Goal: Task Accomplishment & Management: Complete application form

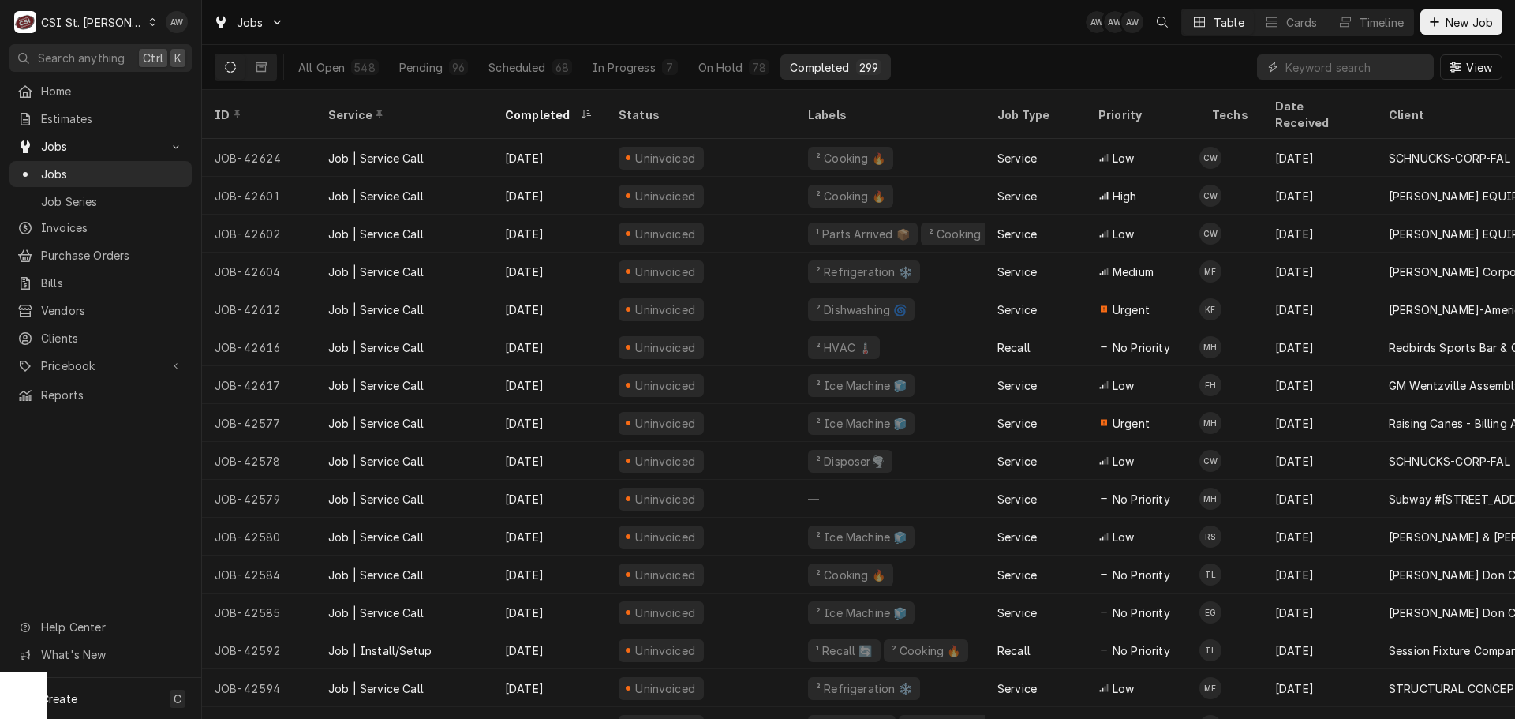
click at [1344, 65] on input "Dynamic Content Wrapper" at bounding box center [1355, 66] width 140 height 25
click at [420, 65] on div "Pending" at bounding box center [420, 67] width 43 height 17
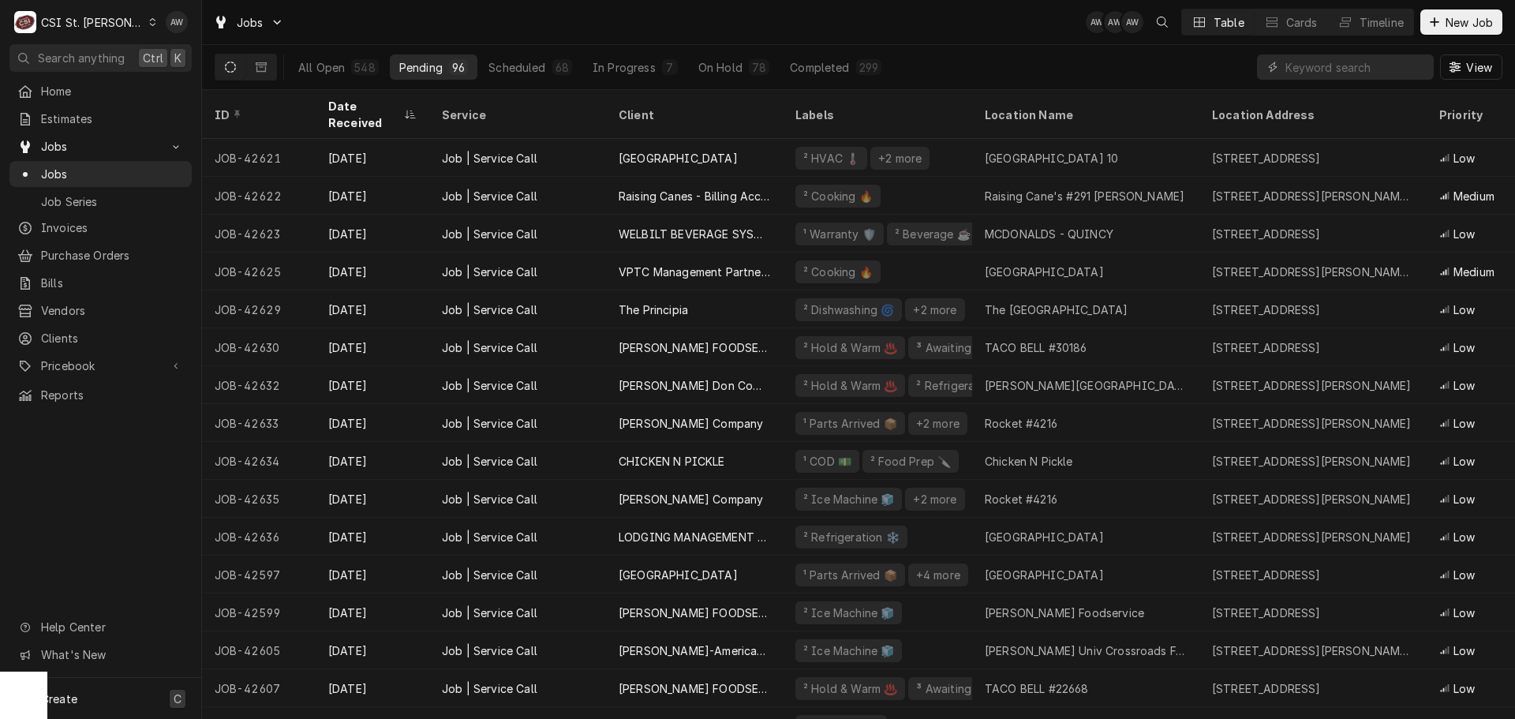
drag, startPoint x: 173, startPoint y: 698, endPoint x: 203, endPoint y: 652, distance: 55.4
click at [173, 698] on div "C" at bounding box center [178, 698] width 16 height 18
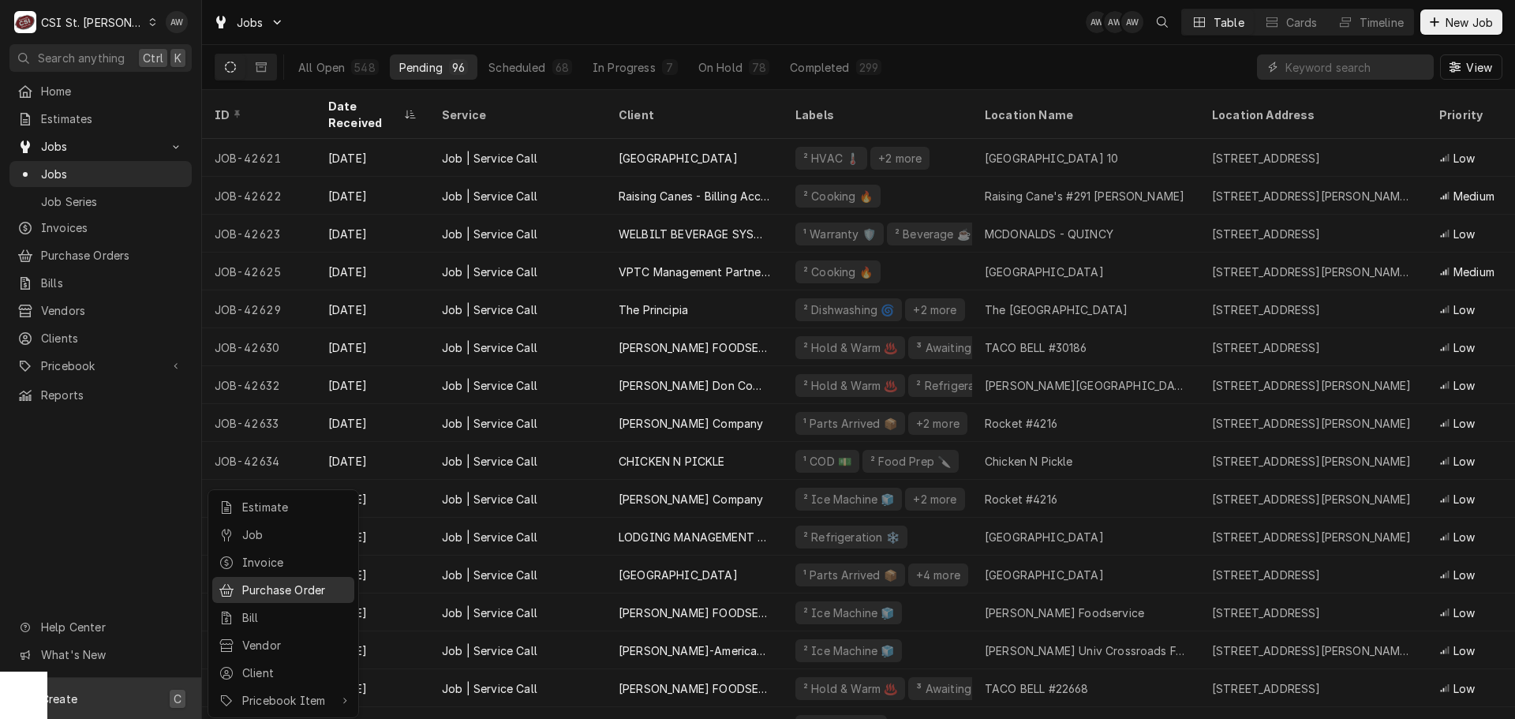
click at [305, 596] on link "Purchase Order" at bounding box center [283, 590] width 142 height 26
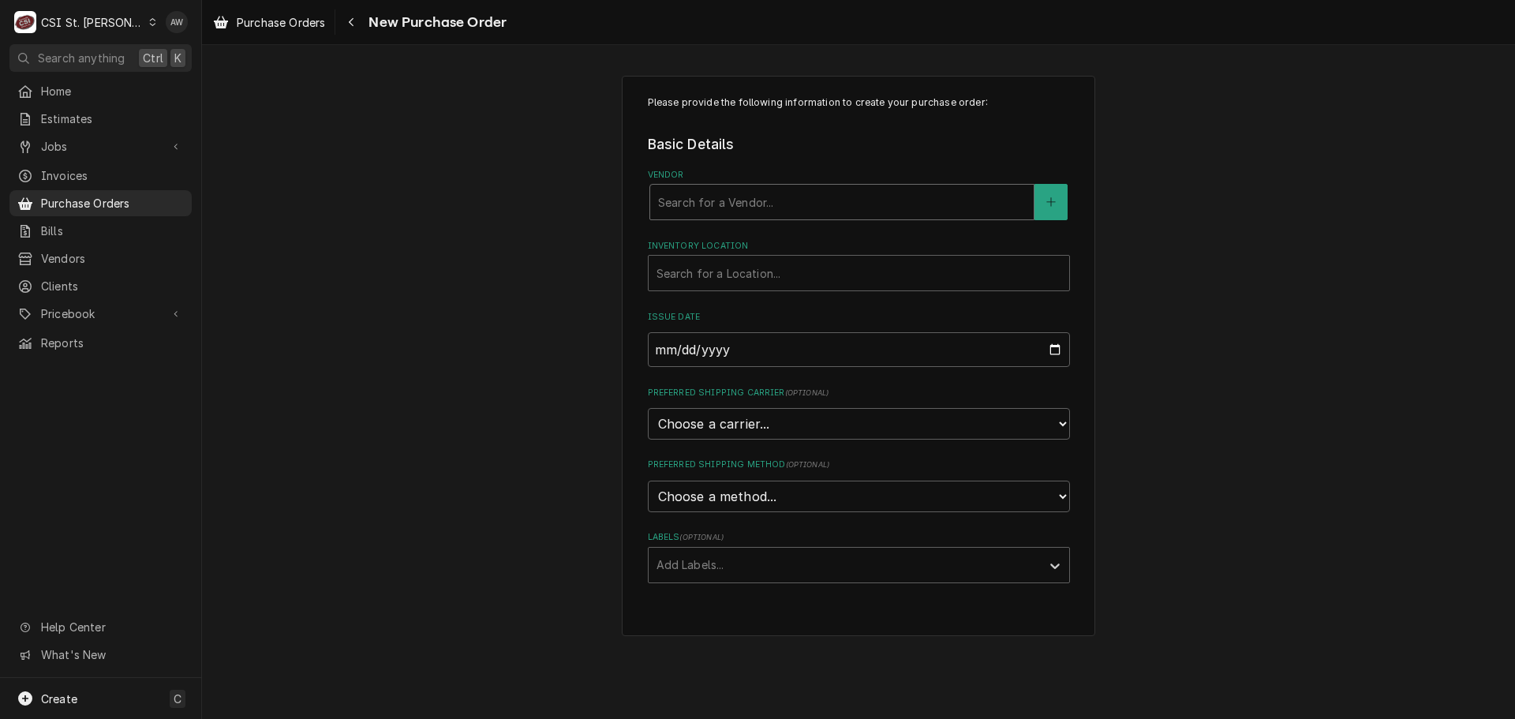
click at [763, 199] on div "Vendor" at bounding box center [842, 202] width 368 height 28
type input "HOME"
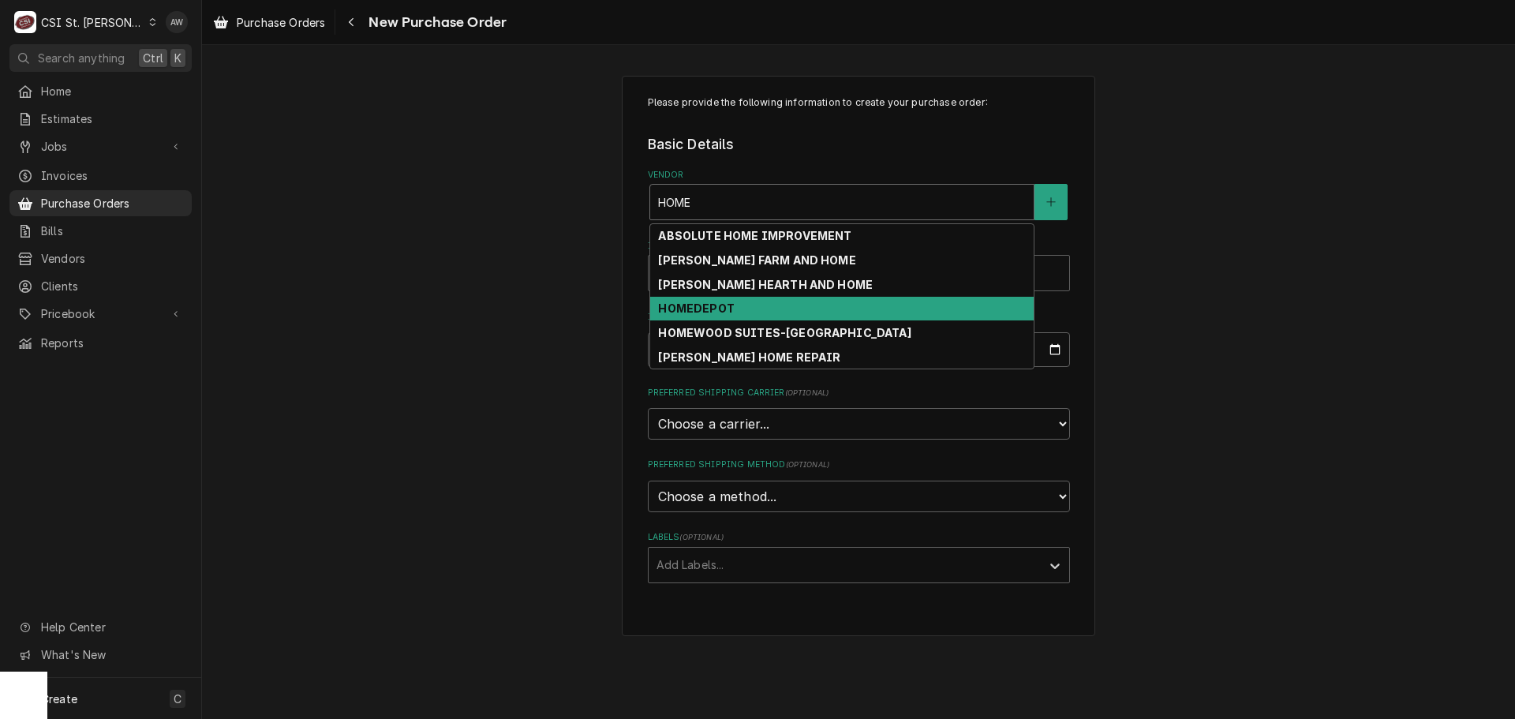
click at [778, 316] on div "HOMEDEPOT" at bounding box center [841, 309] width 383 height 24
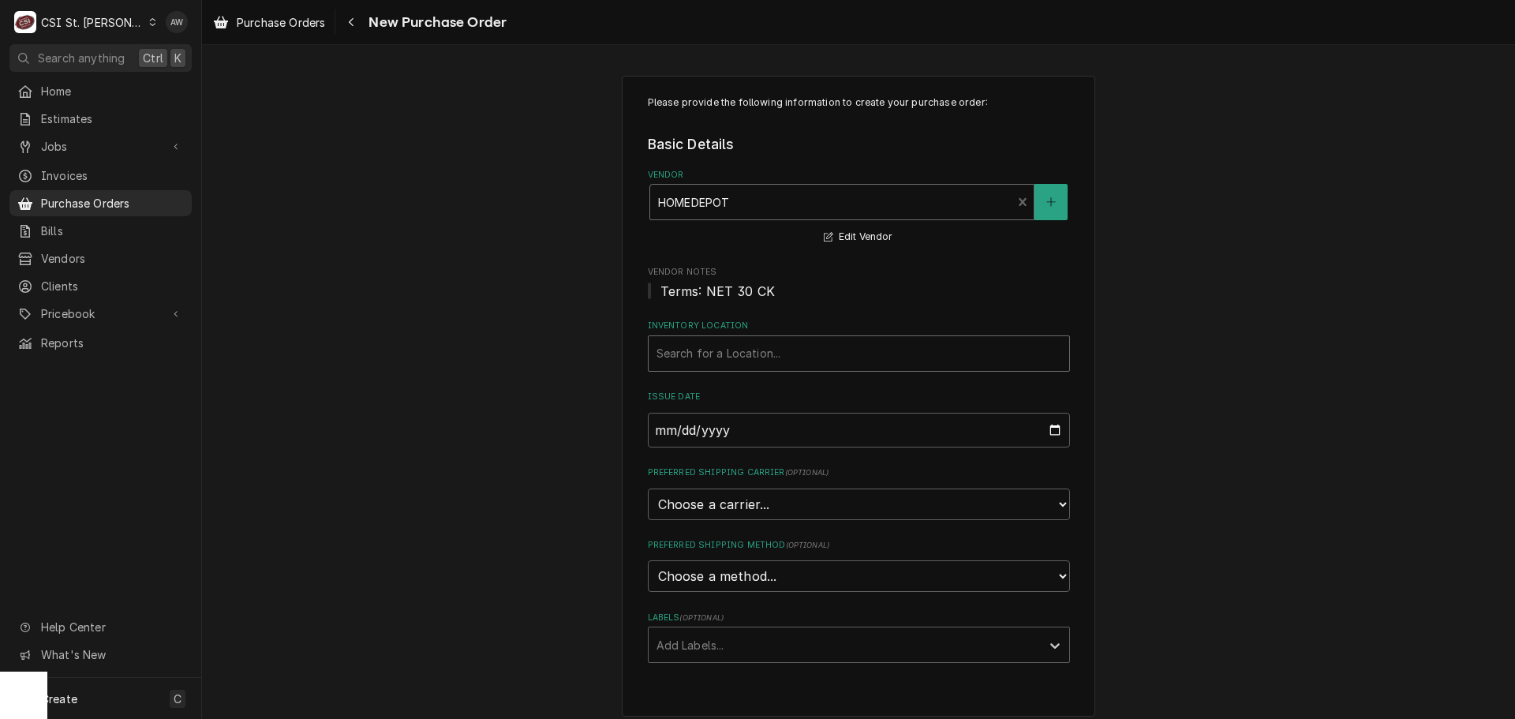
click at [743, 363] on div "Inventory Location" at bounding box center [858, 353] width 405 height 28
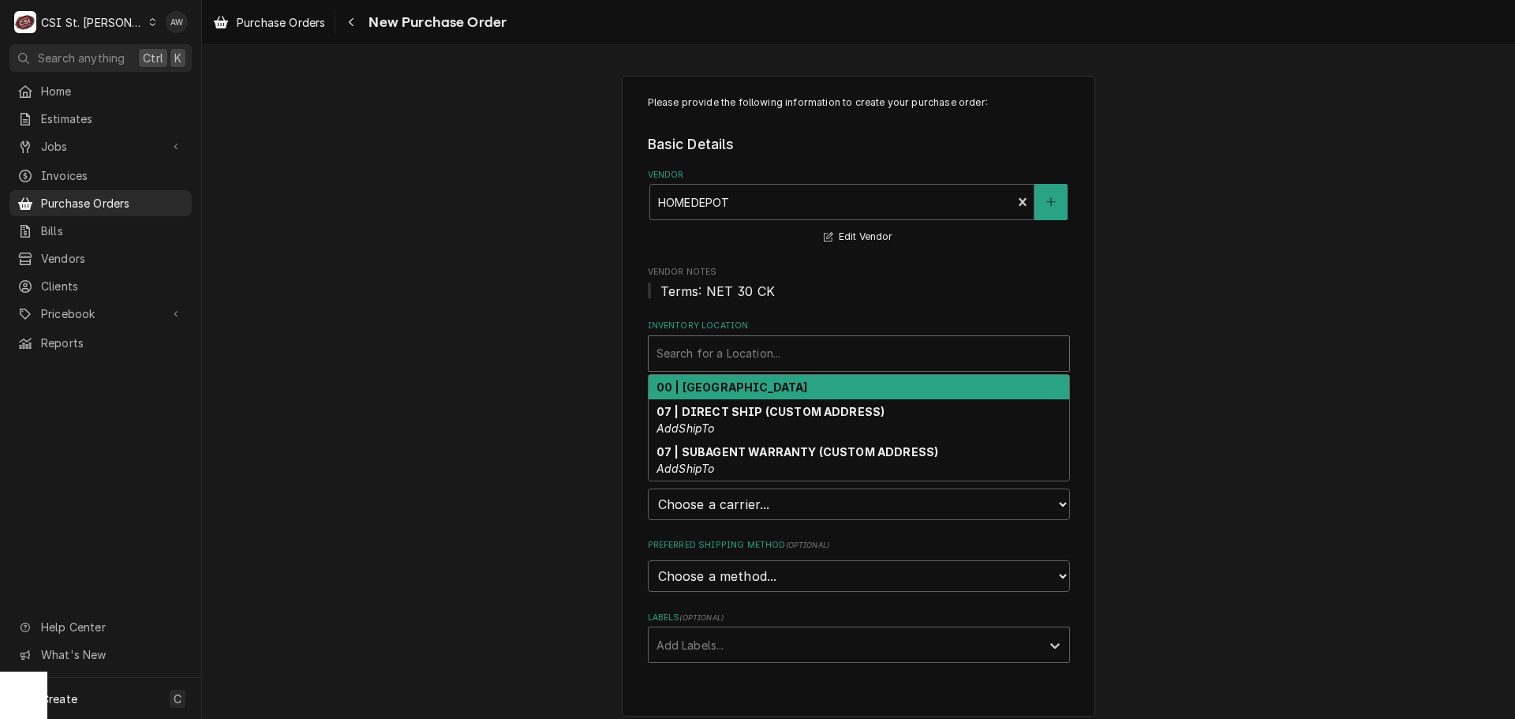
click at [734, 385] on strong "00 | STL WAREHOUSE" at bounding box center [731, 386] width 151 height 13
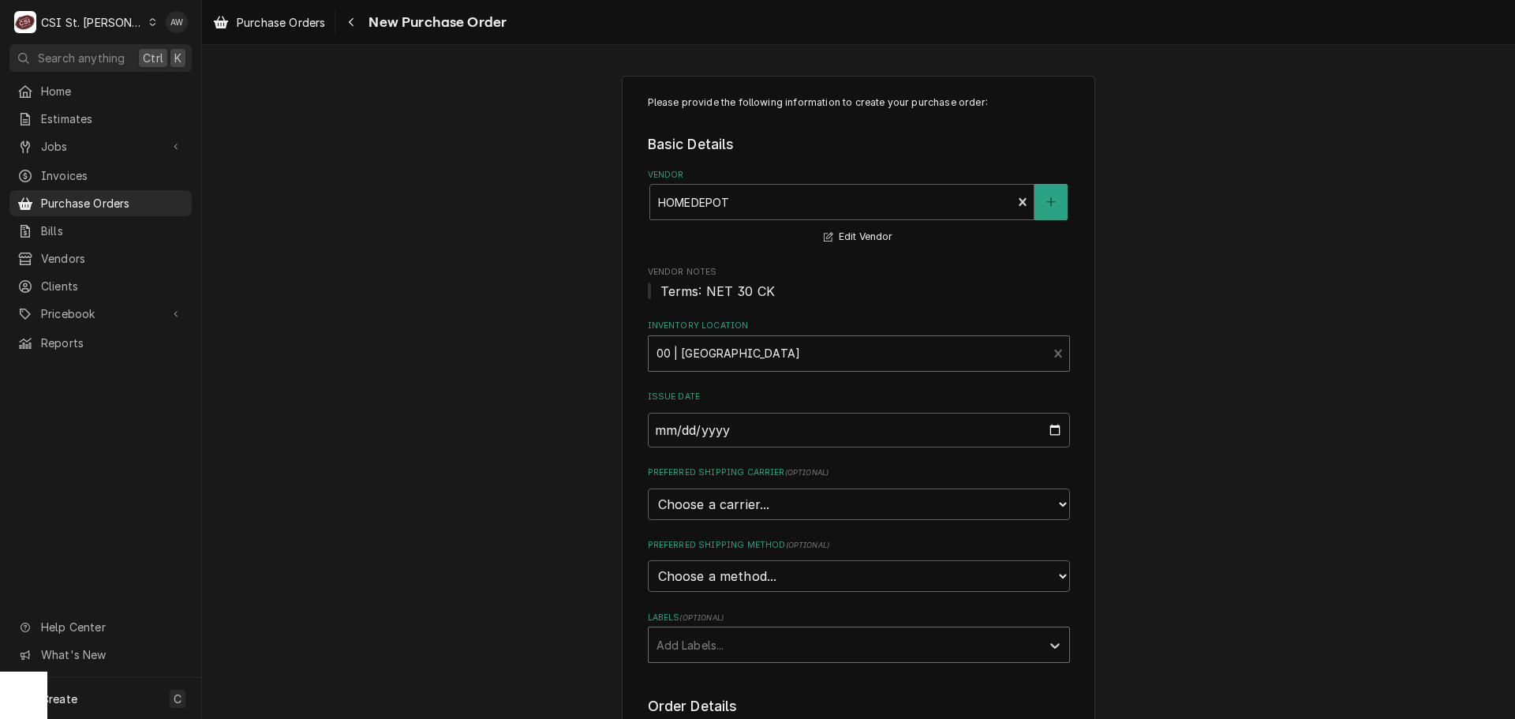
click at [727, 639] on div "Labels" at bounding box center [844, 644] width 376 height 28
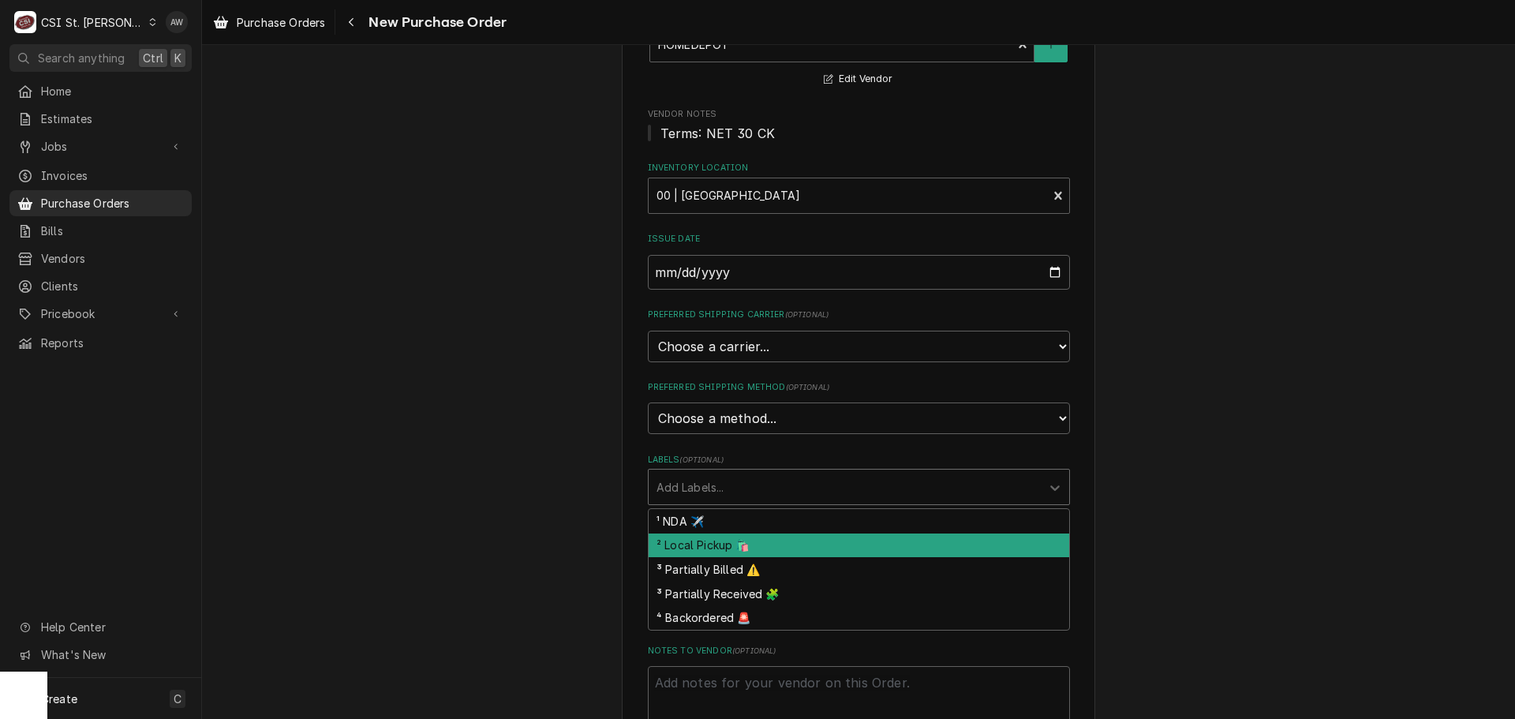
click at [722, 533] on div "² Local Pickup 🛍️" at bounding box center [858, 545] width 420 height 24
type textarea "x"
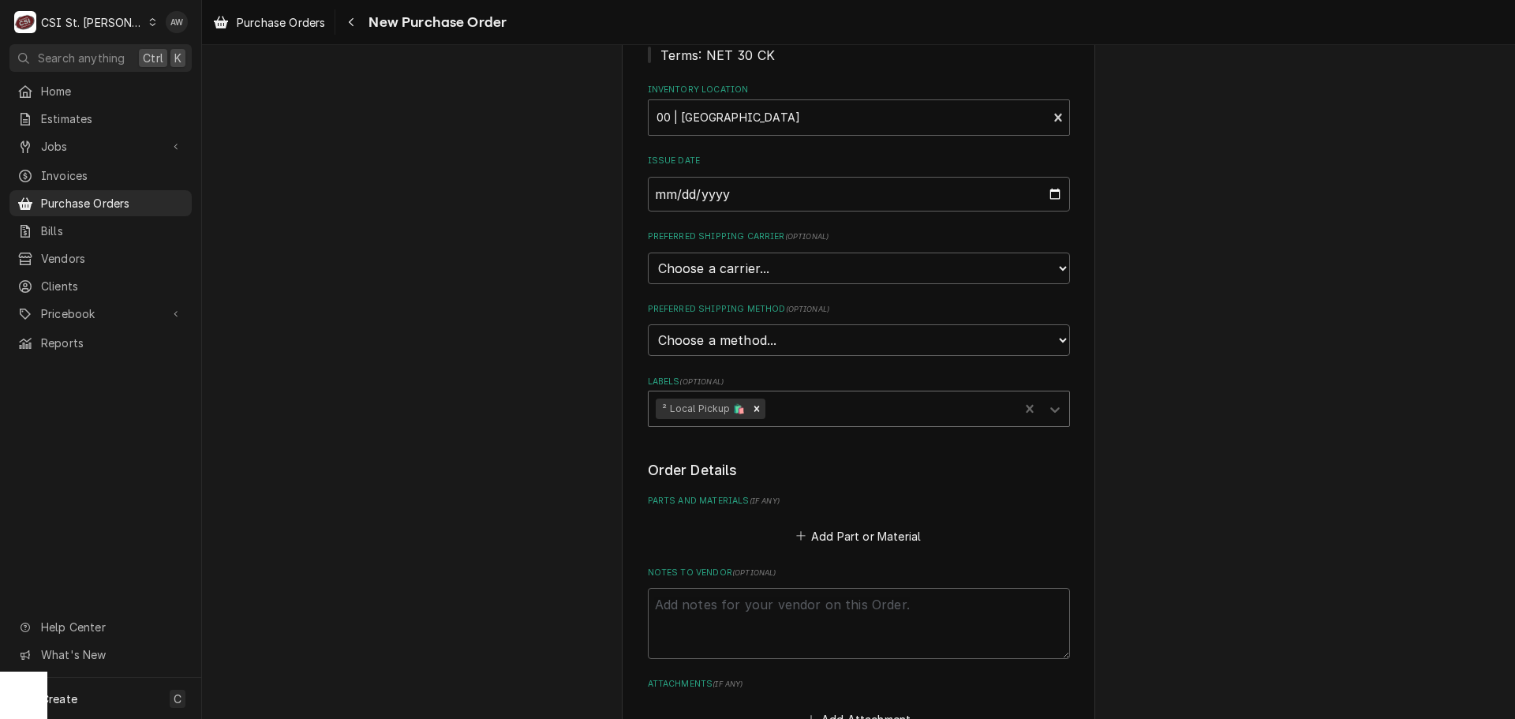
scroll to position [237, 0]
click at [810, 525] on button "Add Part or Material" at bounding box center [858, 535] width 130 height 22
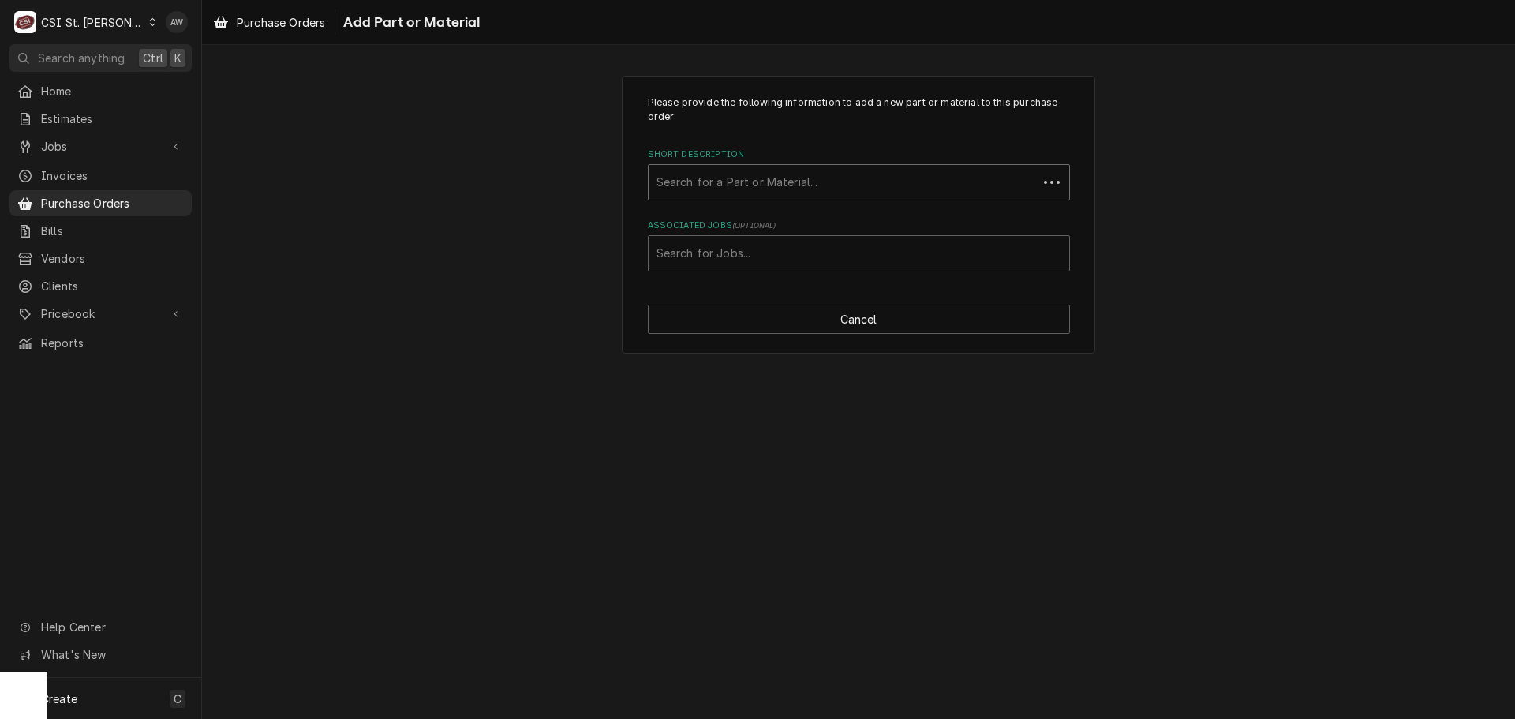
click at [734, 180] on div "Short Description" at bounding box center [842, 182] width 373 height 28
type input "MISC. SER"
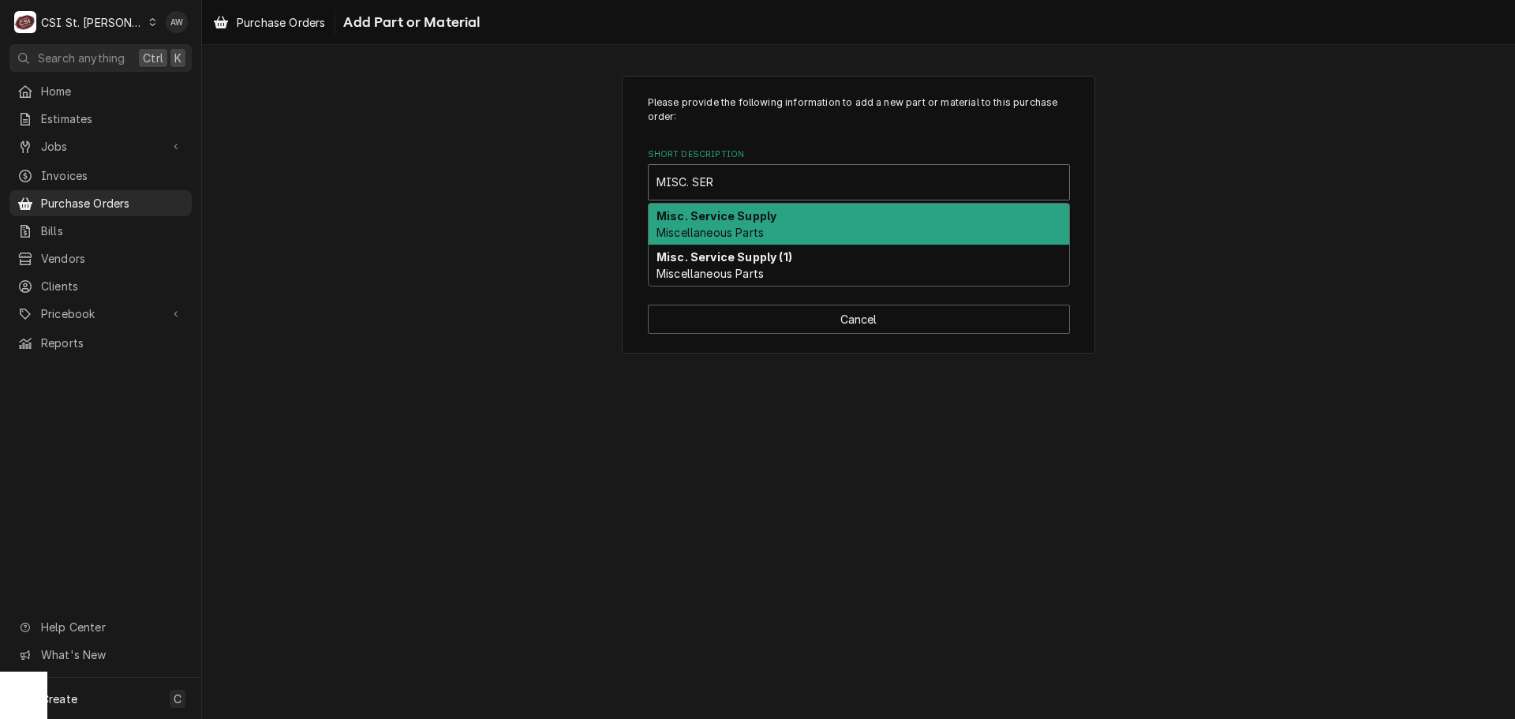
click at [735, 218] on strong "Misc. Service Supply" at bounding box center [716, 215] width 120 height 13
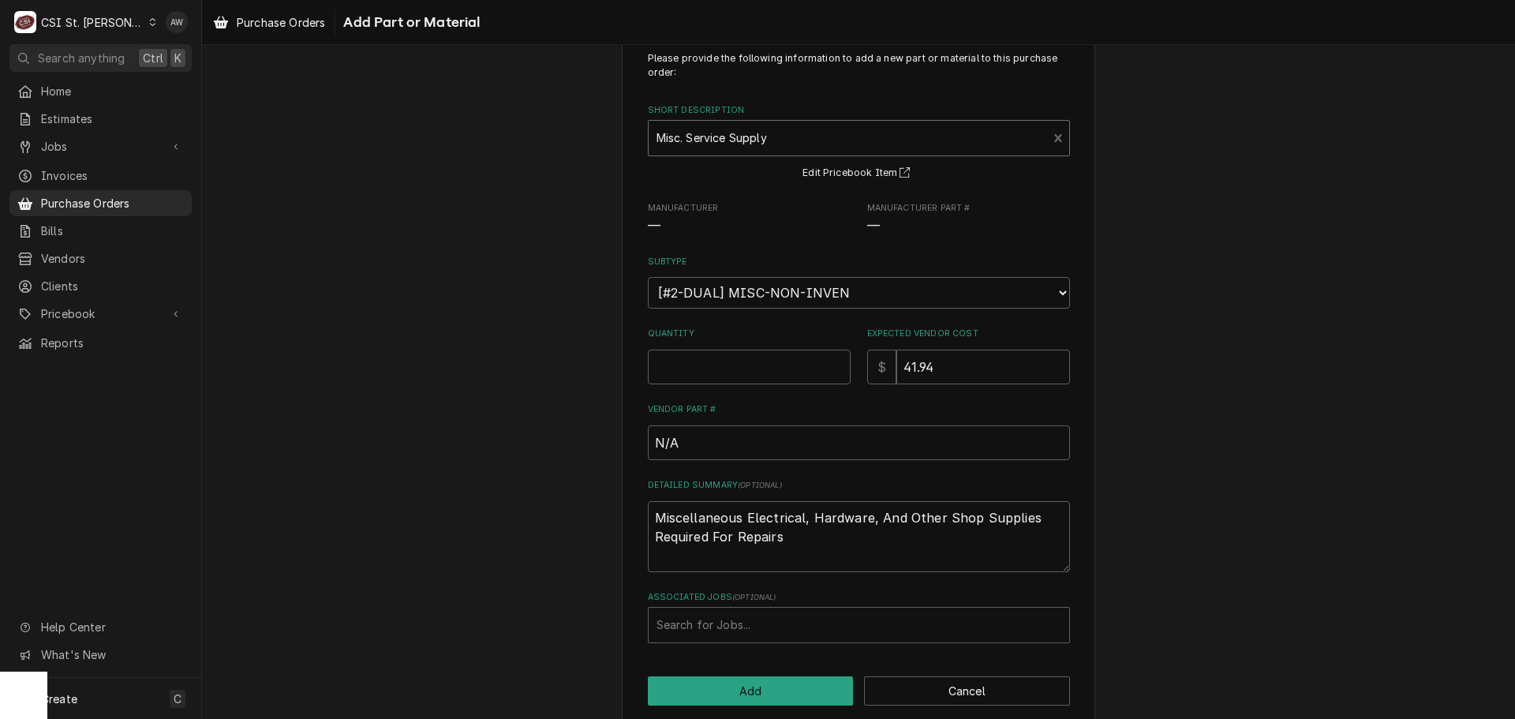
scroll to position [65, 0]
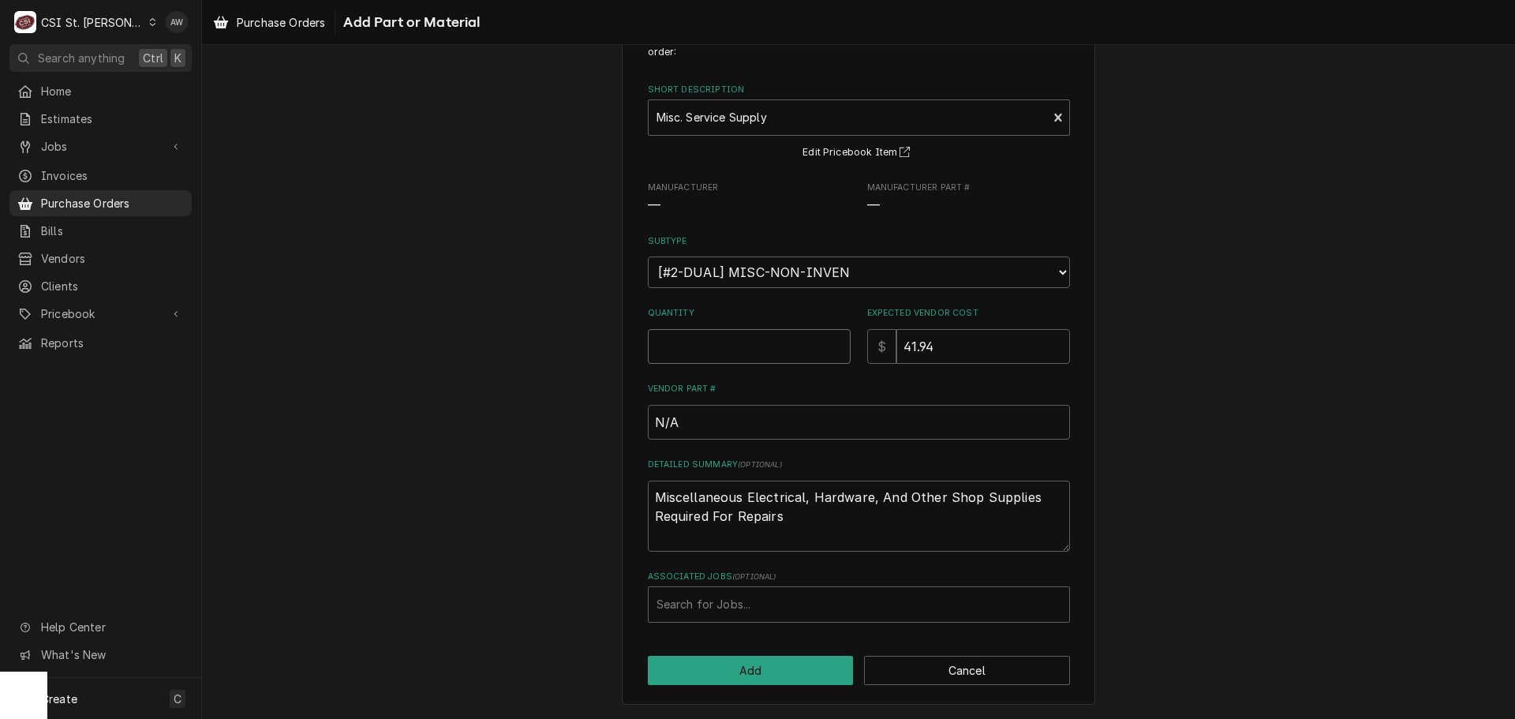
click at [734, 338] on input "Quantity" at bounding box center [749, 346] width 203 height 35
type textarea "x"
type input "1"
type textarea "x"
type input "0"
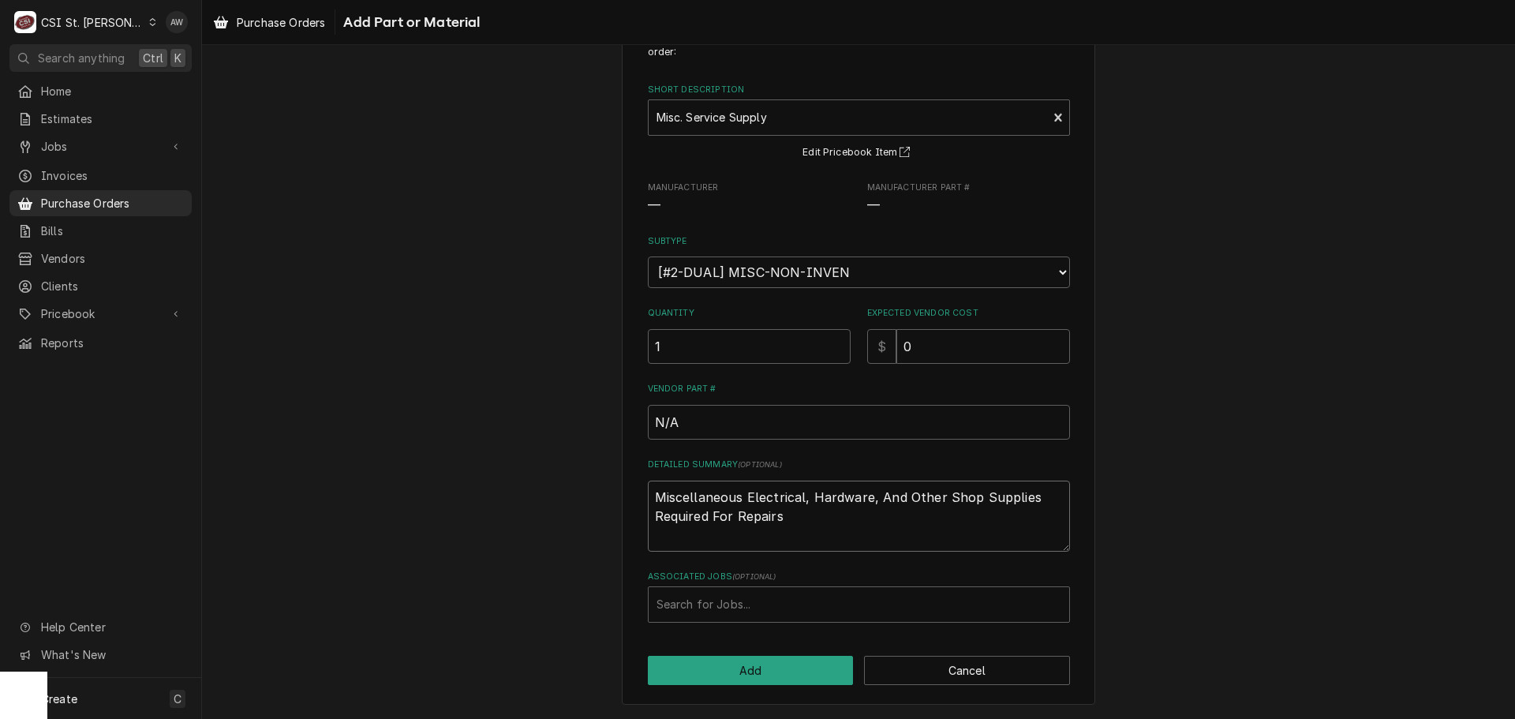
drag, startPoint x: 782, startPoint y: 535, endPoint x: 604, endPoint y: 477, distance: 186.6
click at [603, 477] on div "Please provide the following information to add a new part or material to this …" at bounding box center [858, 358] width 1313 height 722
type textarea "x"
type textarea "P"
type textarea "x"
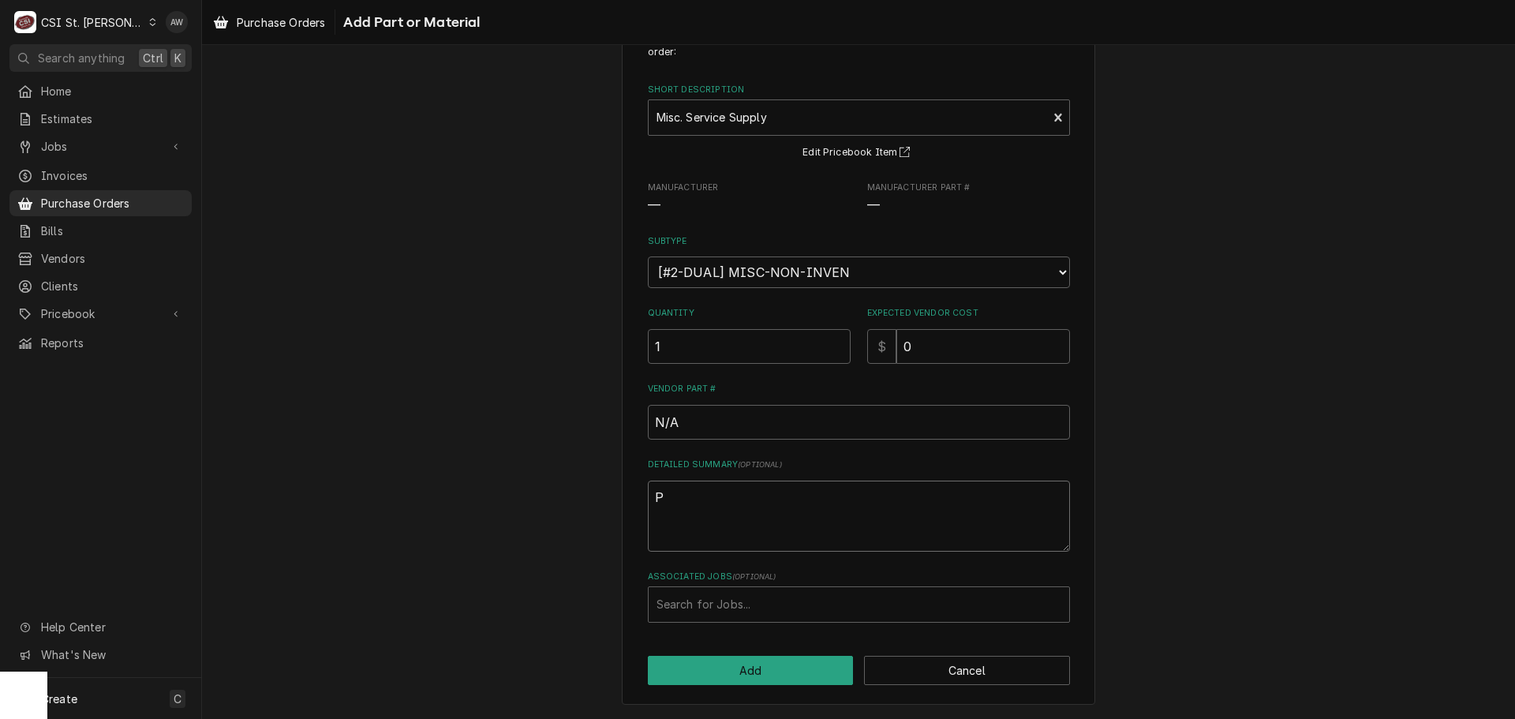
type textarea "PL"
type textarea "x"
type textarea "PLU"
type textarea "x"
type textarea "PLUM"
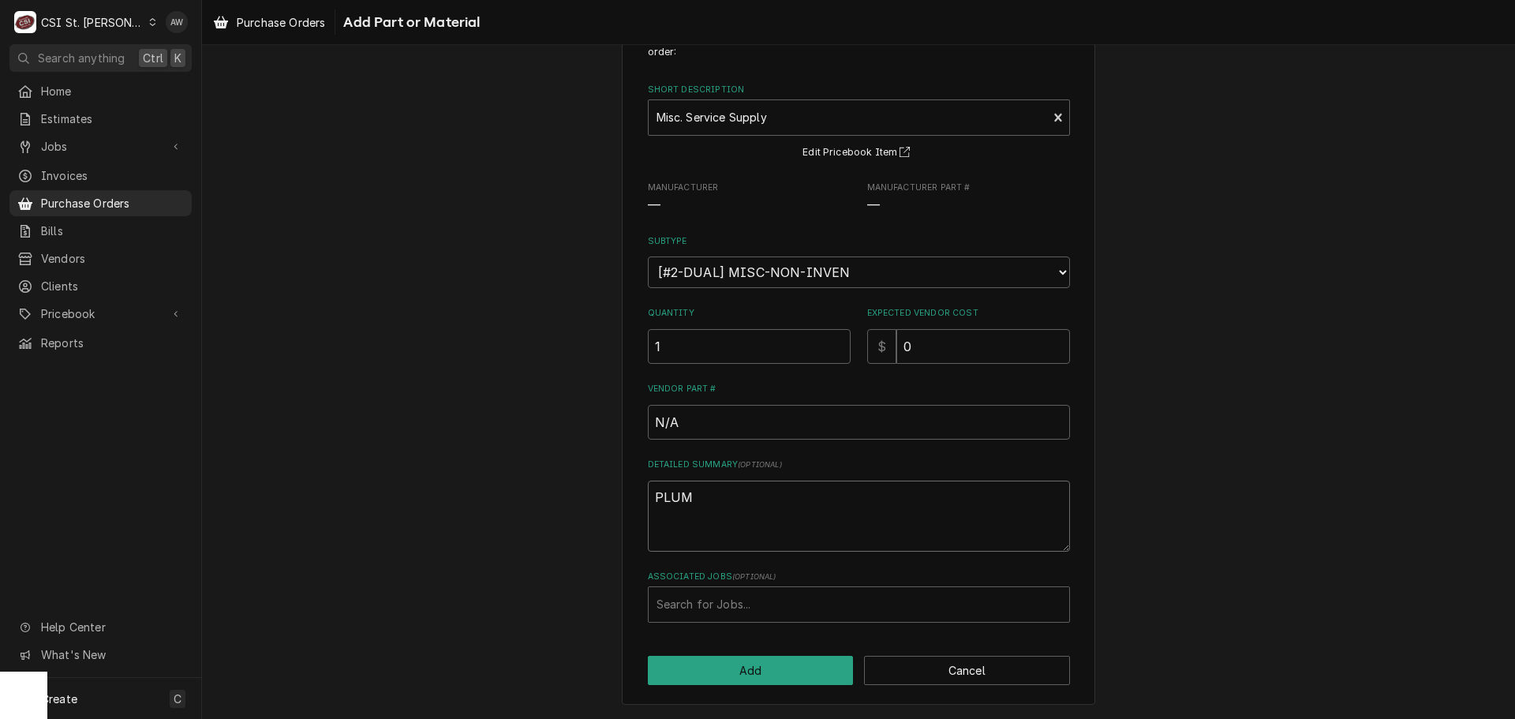
type textarea "x"
type textarea "PLUM,"
type textarea "x"
type textarea "PLUM,B"
type textarea "x"
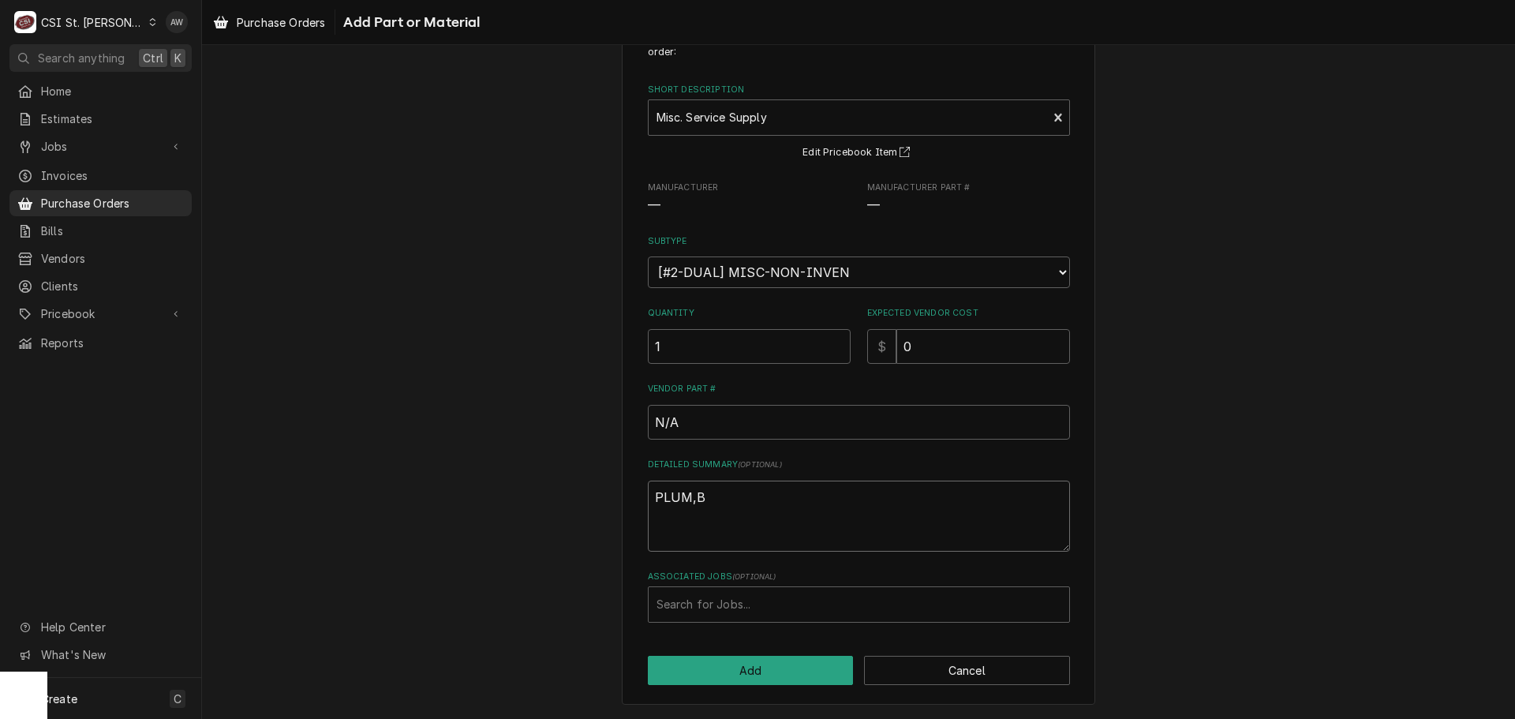
type textarea "PLUM,"
type textarea "x"
type textarea "PLUM"
type textarea "x"
type textarea "PLUMB"
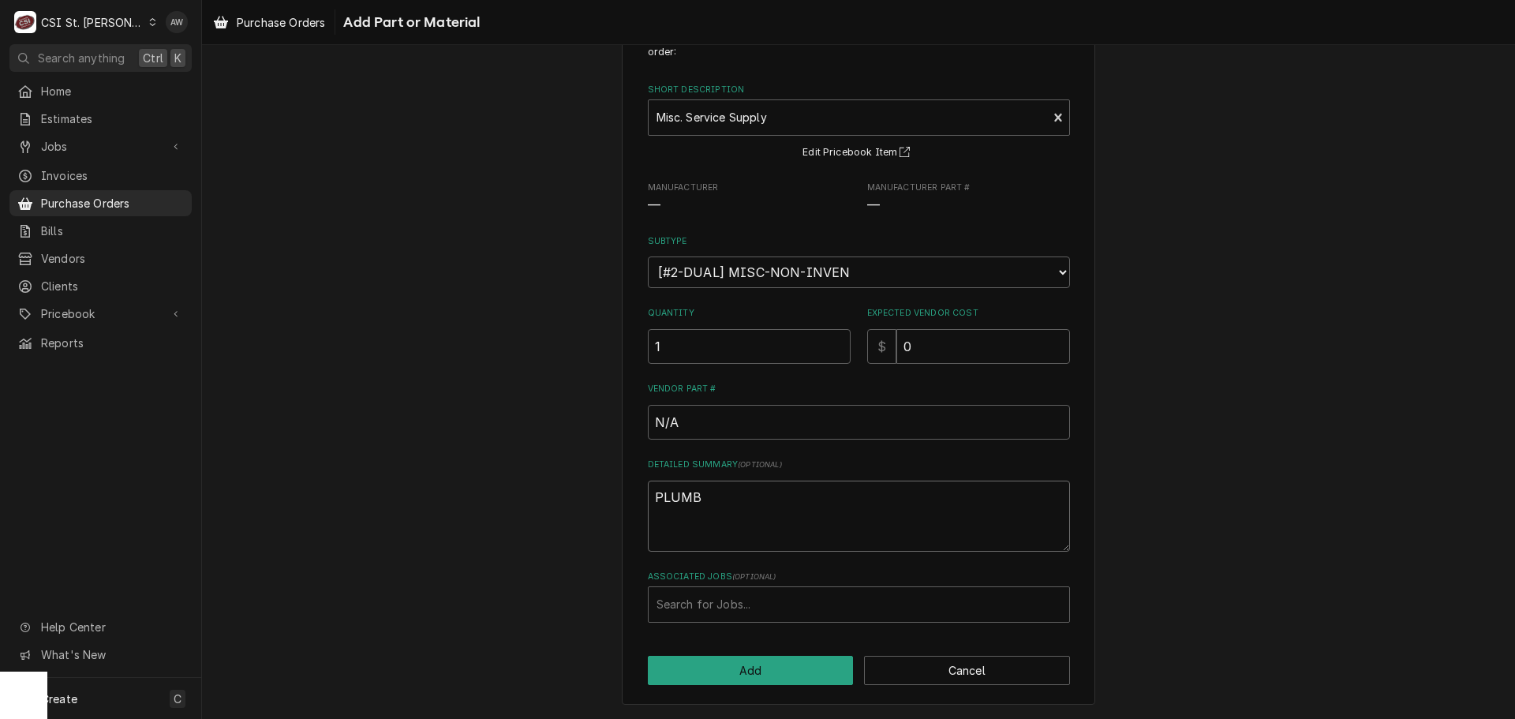
type textarea "x"
type textarea "PLUMBI"
type textarea "x"
type textarea "PLUMBIN"
type textarea "x"
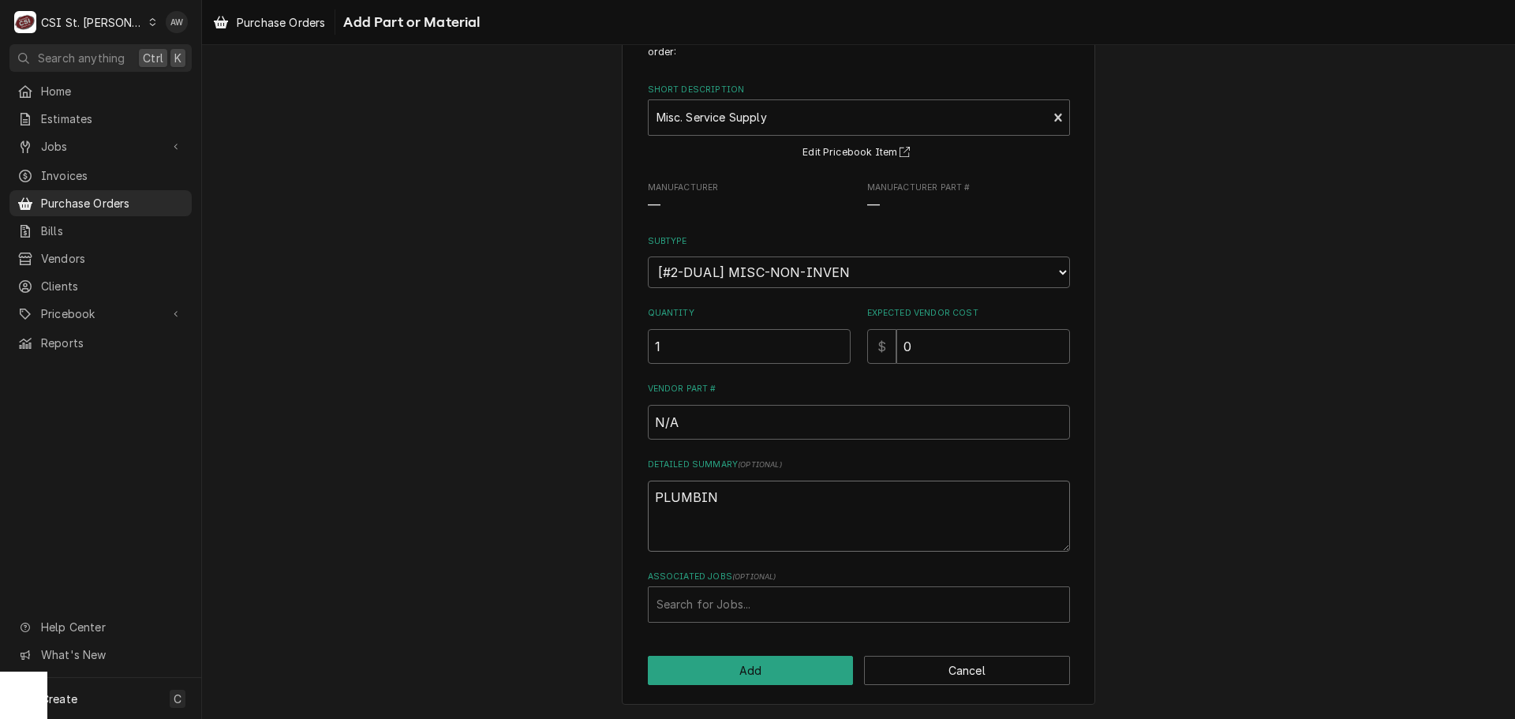
type textarea "PLUMBING"
type textarea "x"
type textarea "PLUMBING"
type textarea "x"
type textarea "PLUMBING S"
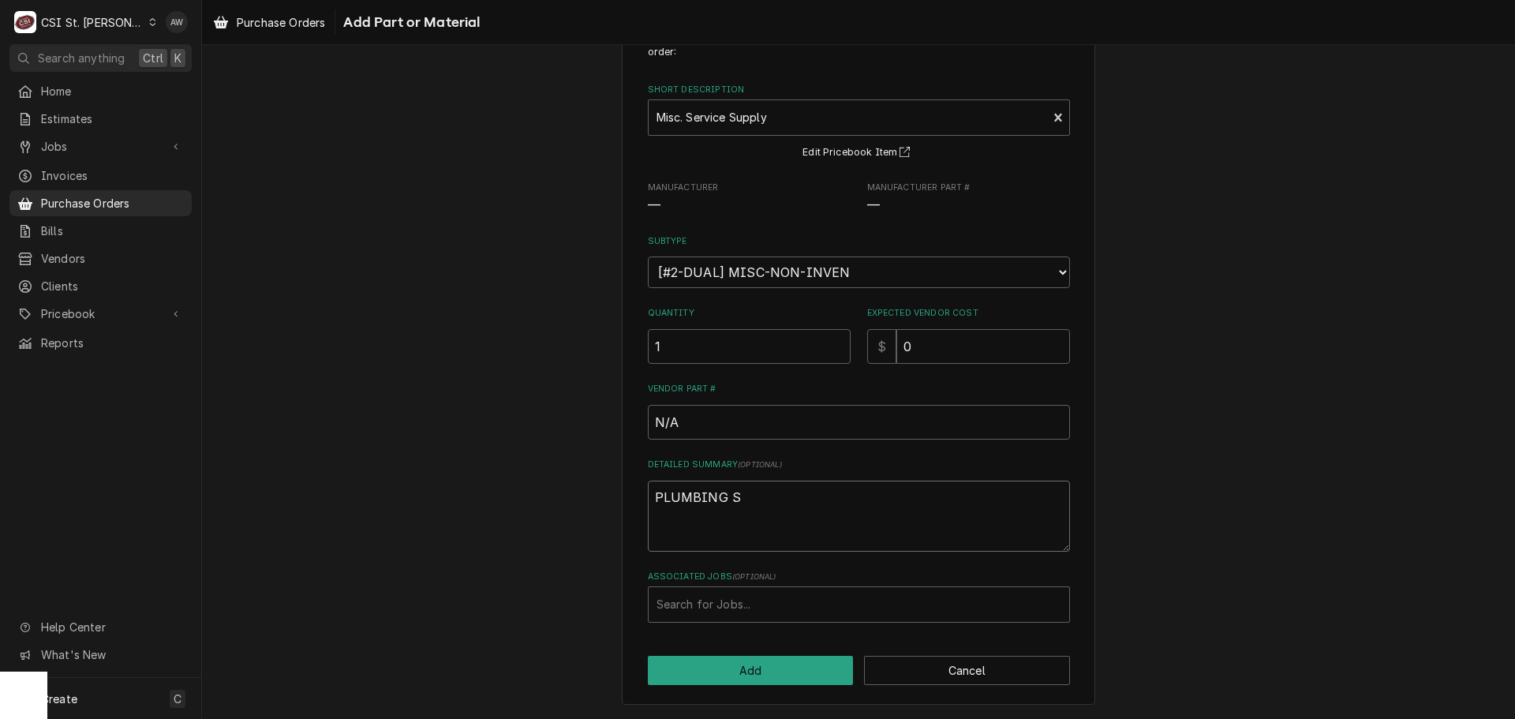
type textarea "x"
type textarea "PLUMBING SU"
type textarea "x"
type textarea "PLUMBING SUP"
type textarea "x"
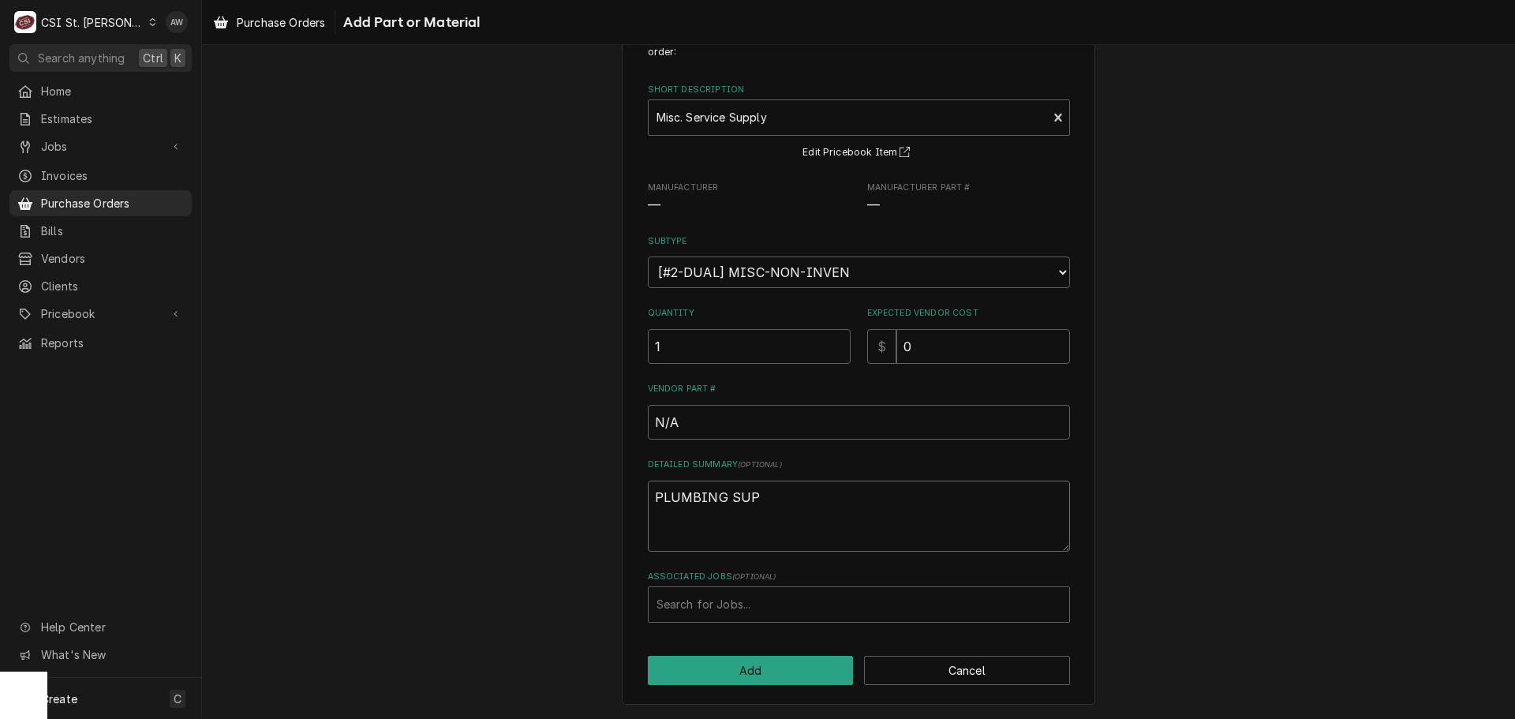
type textarea "PLUMBING SUPP"
type textarea "x"
type textarea "PLUMBING SUPPL"
type textarea "x"
type textarea "PLUMBING SUPPLI"
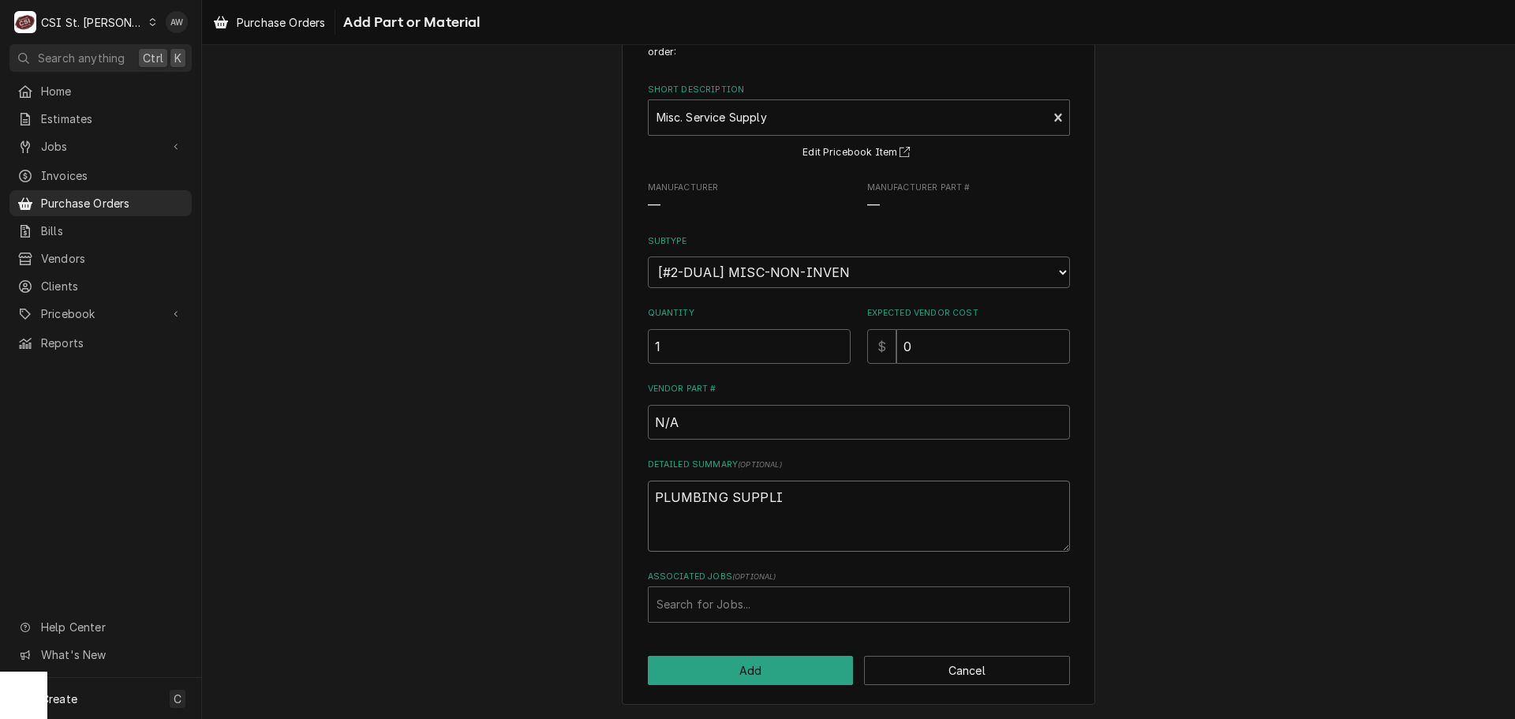
type textarea "x"
type textarea "PLUMBING SUPPLIE"
type textarea "x"
type textarea "PLUMBING SUPPLIES"
type textarea "x"
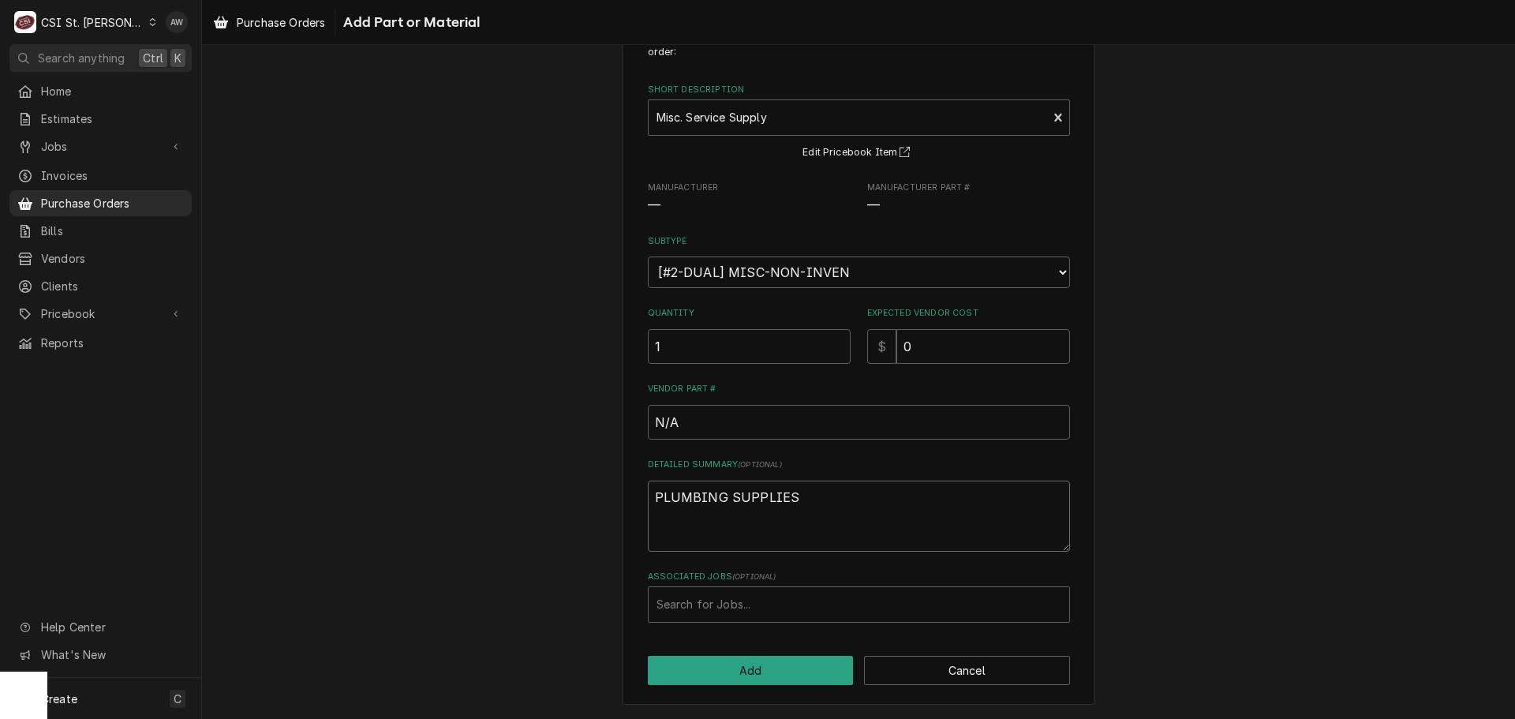
type textarea "PLUMBING SUPPLIES"
type input "42563"
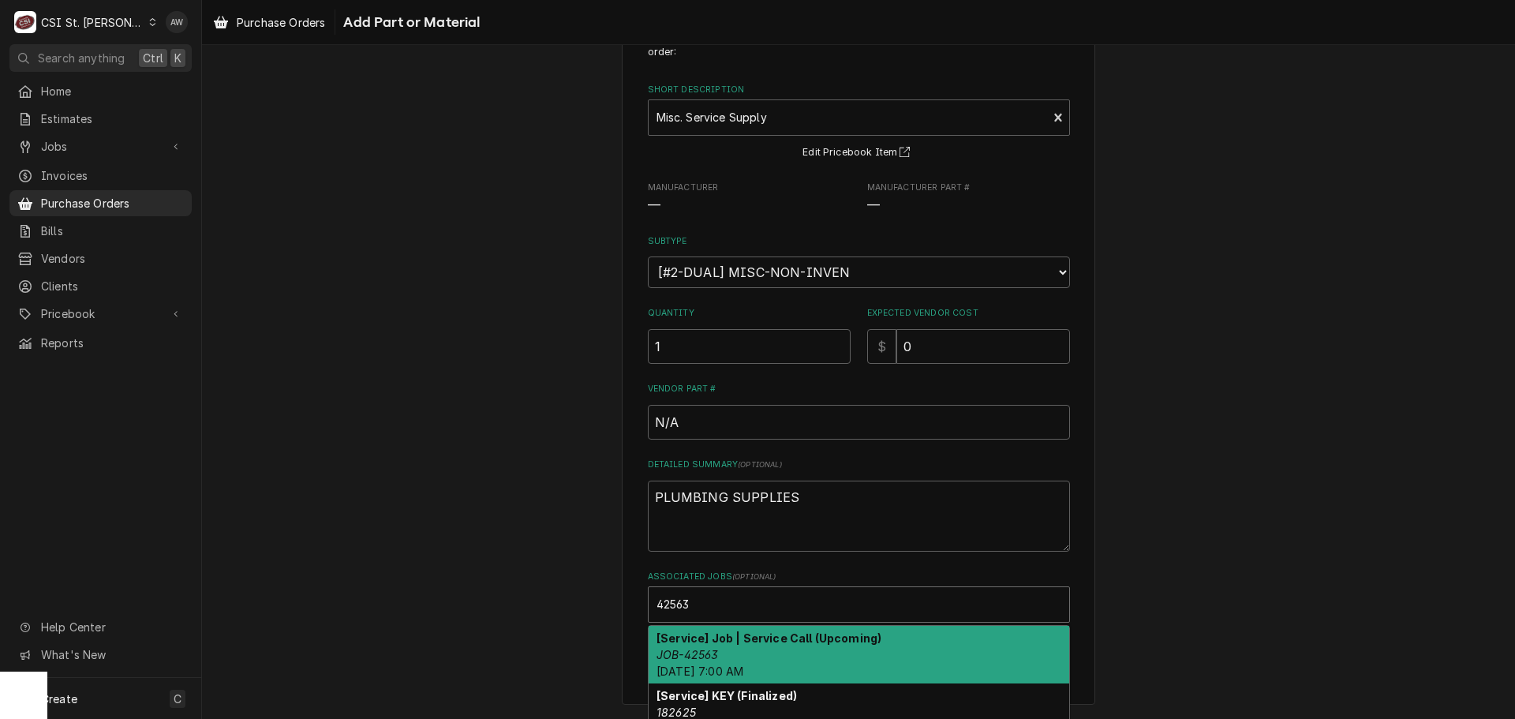
click at [741, 649] on div "[Service] Job | Service Call (Upcoming) JOB-42563 Fri, Sep 12th, 2025 - 7:00 AM" at bounding box center [858, 655] width 420 height 58
type textarea "x"
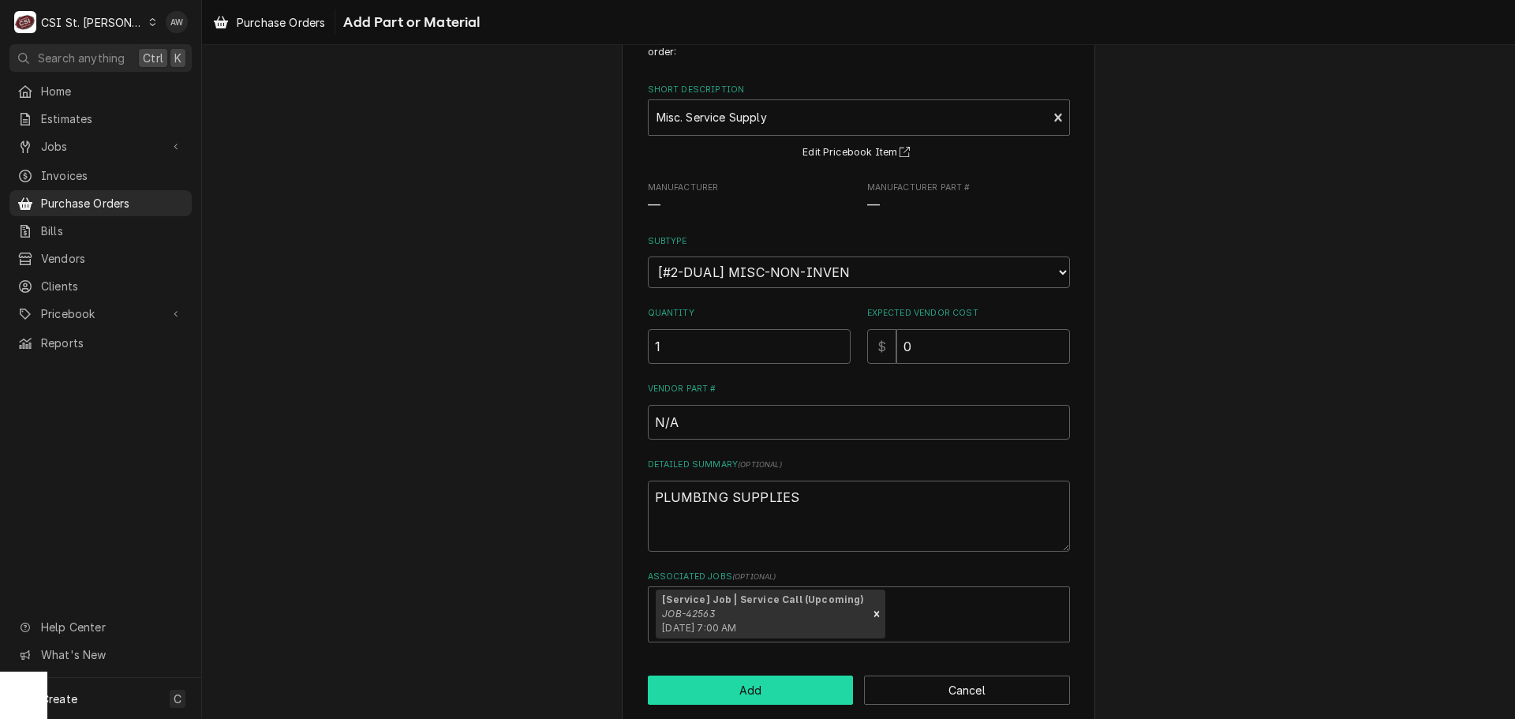
click at [740, 693] on button "Add" at bounding box center [751, 689] width 206 height 29
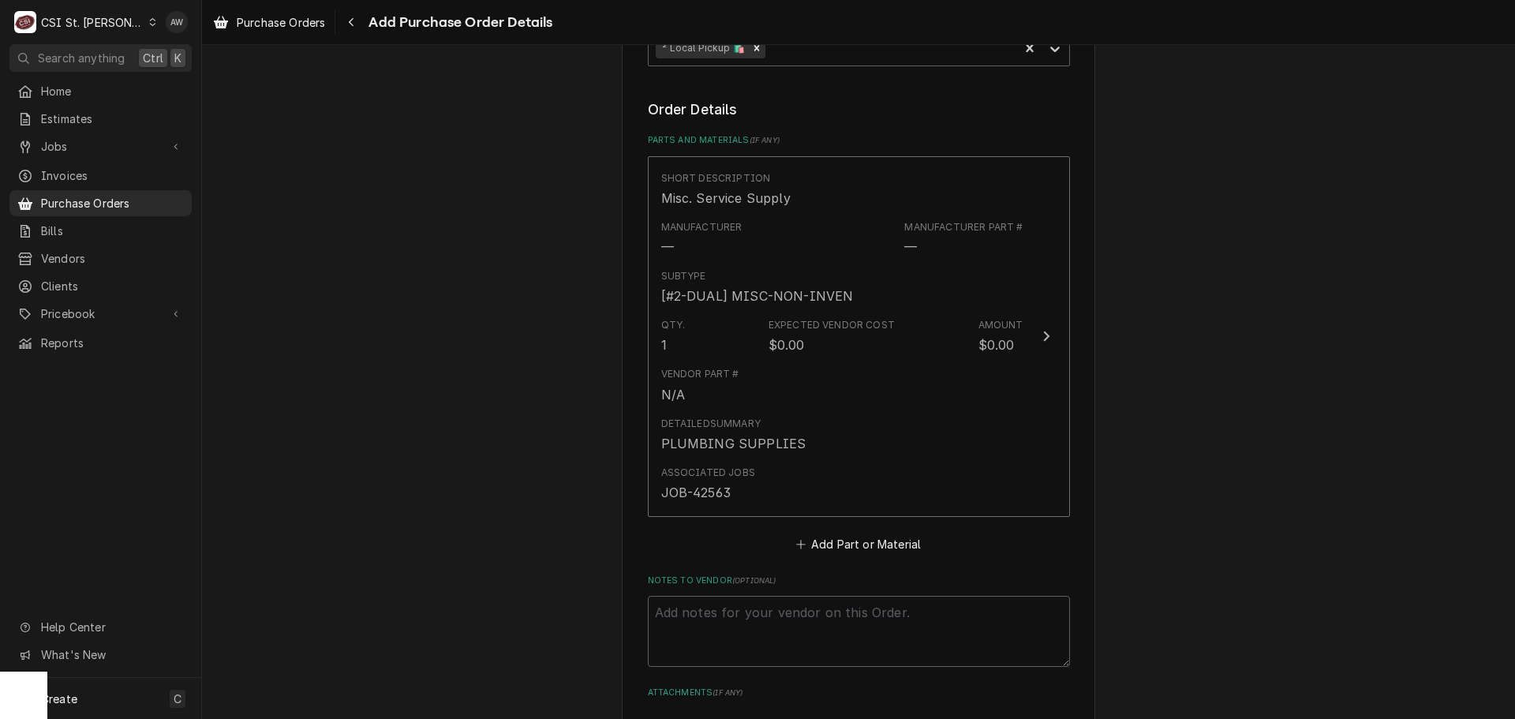
scroll to position [710, 0]
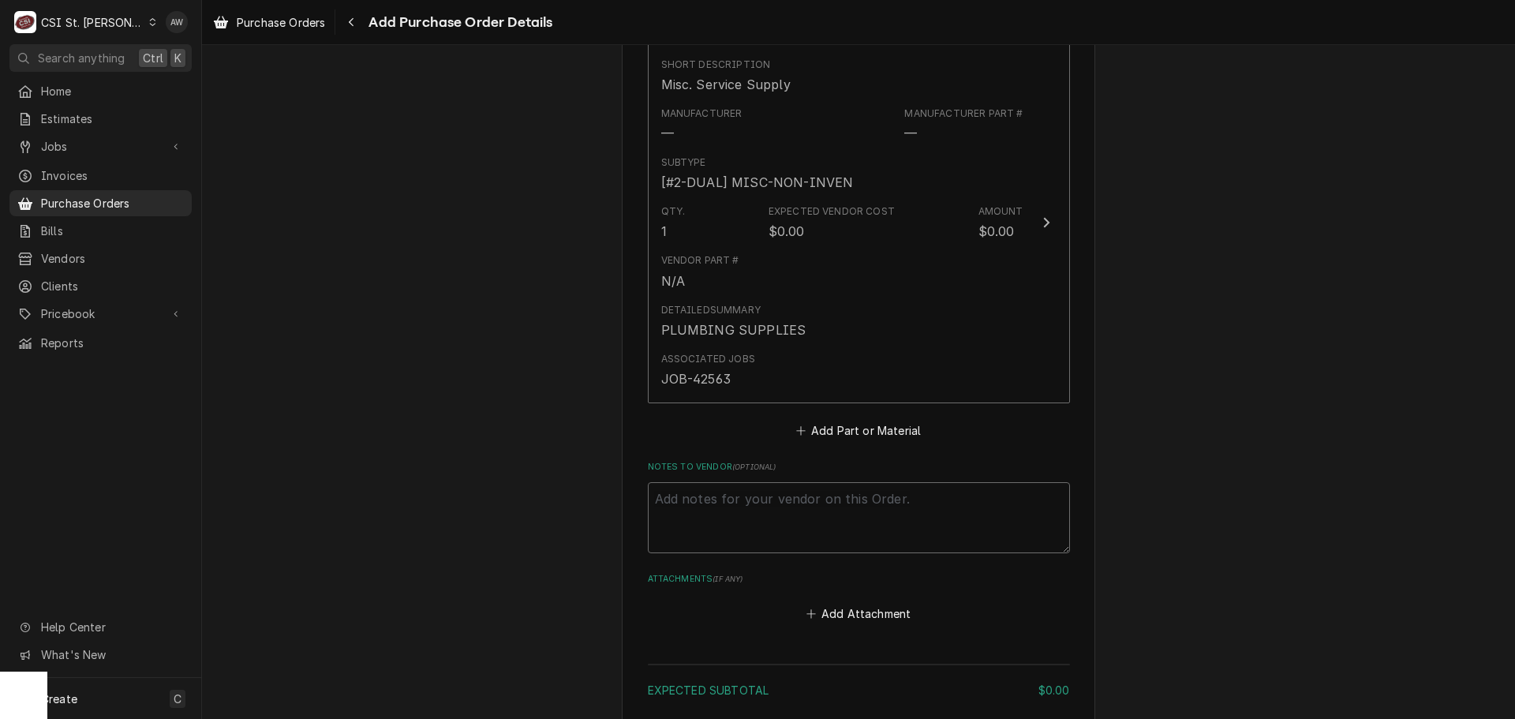
click at [736, 499] on textarea "Notes to Vendor ( optional )" at bounding box center [859, 517] width 422 height 71
type textarea "x"
type textarea "R"
type textarea "x"
type textarea "RY"
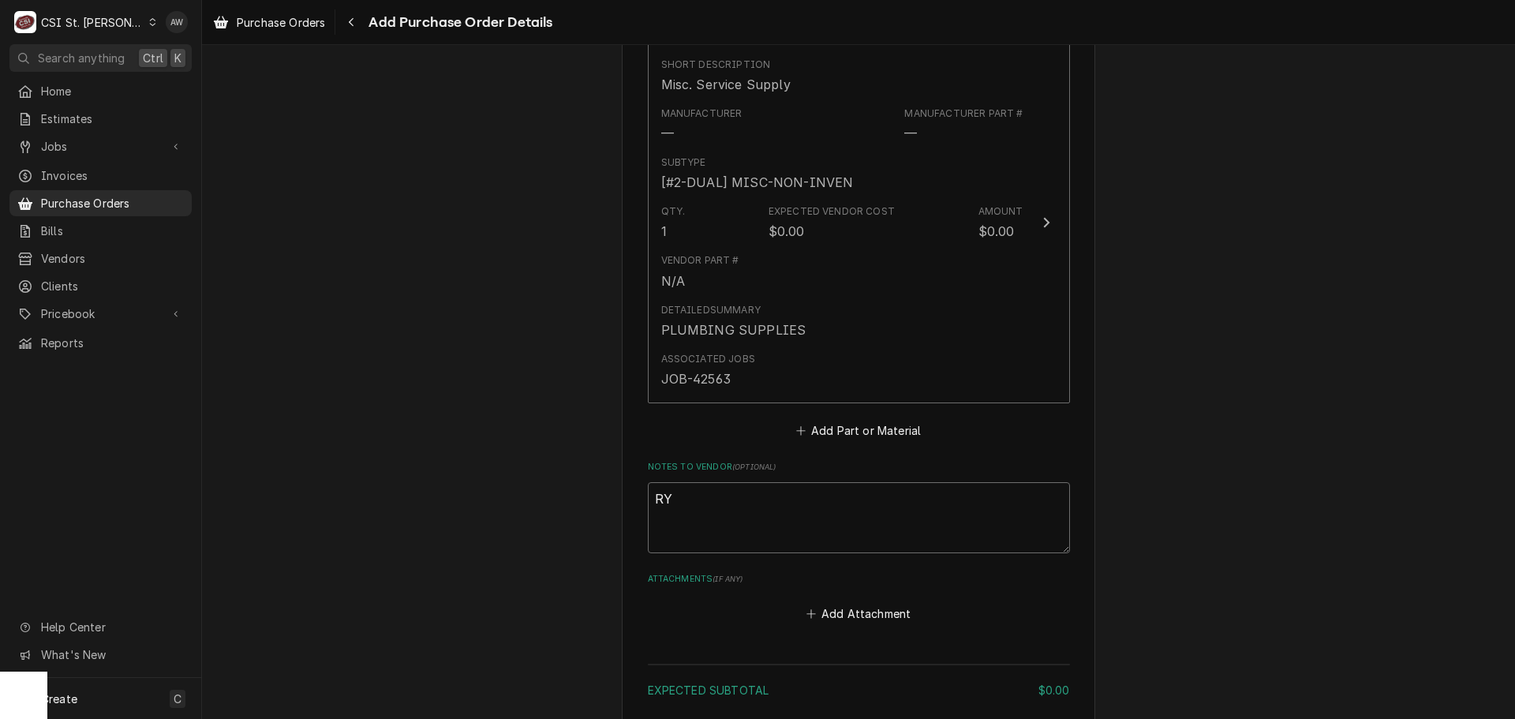
type textarea "x"
type textarea "RYA"
type textarea "x"
type textarea "RYAN"
type textarea "x"
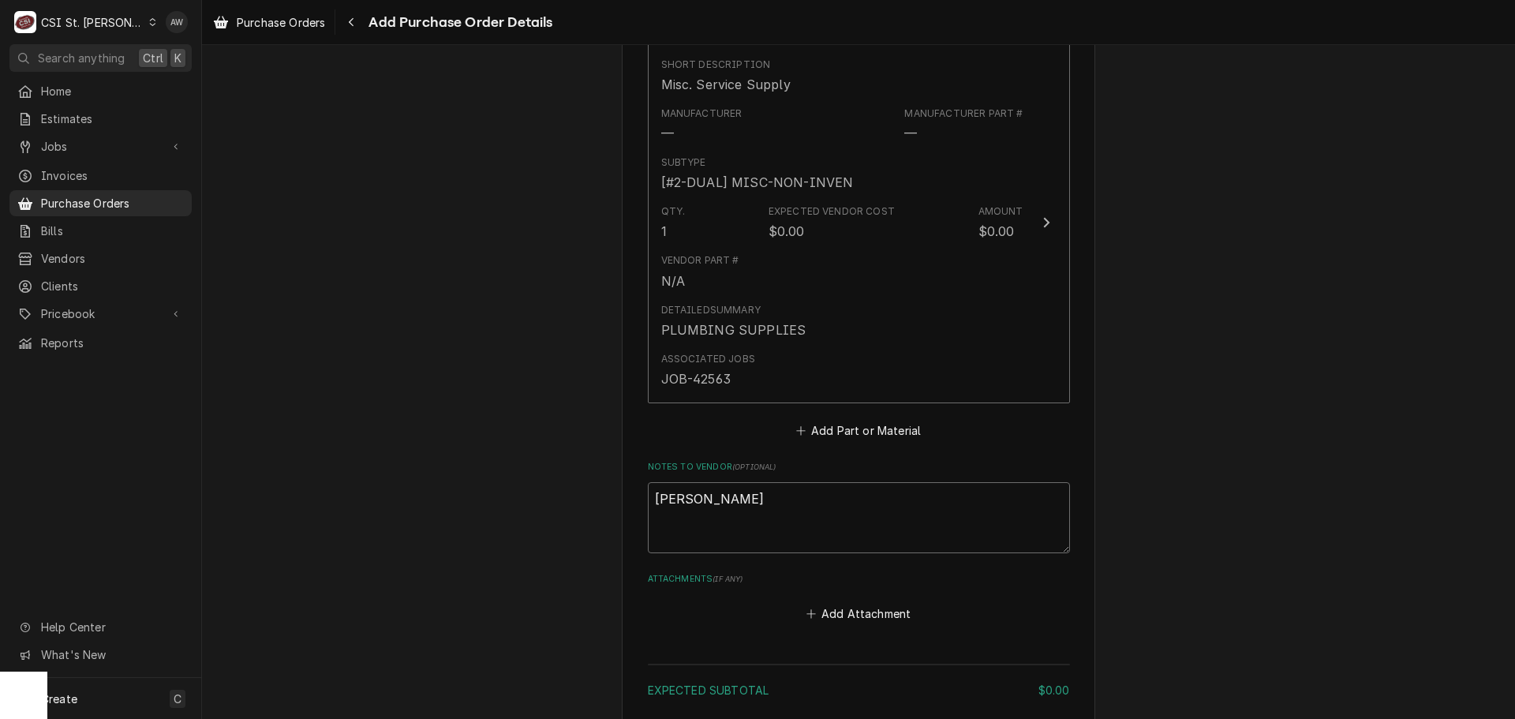
type textarea "RYAN"
type textarea "x"
type textarea "RYAN P"
type textarea "x"
type textarea "RYAN PO"
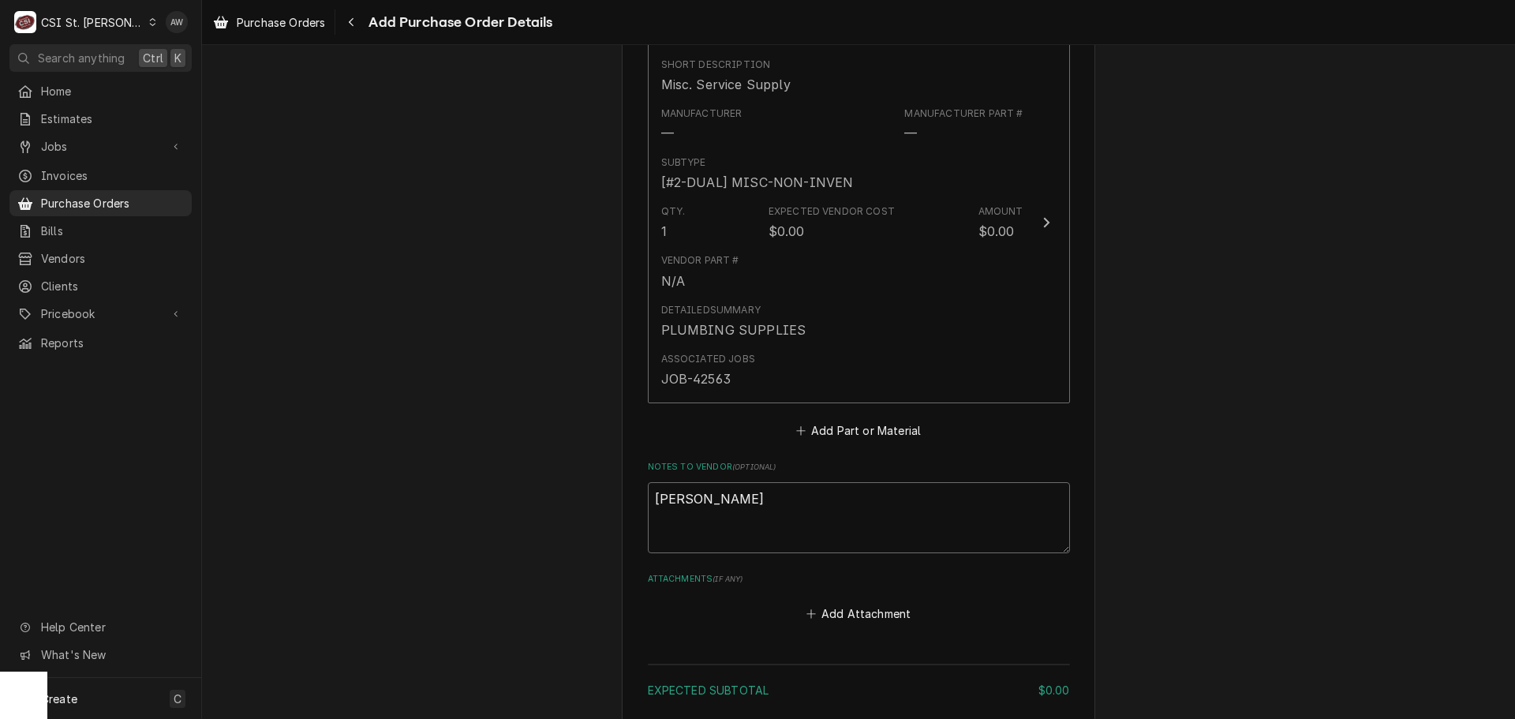
type textarea "x"
type textarea "RYAN POT"
type textarea "x"
type textarea "RYAN POTT"
type textarea "x"
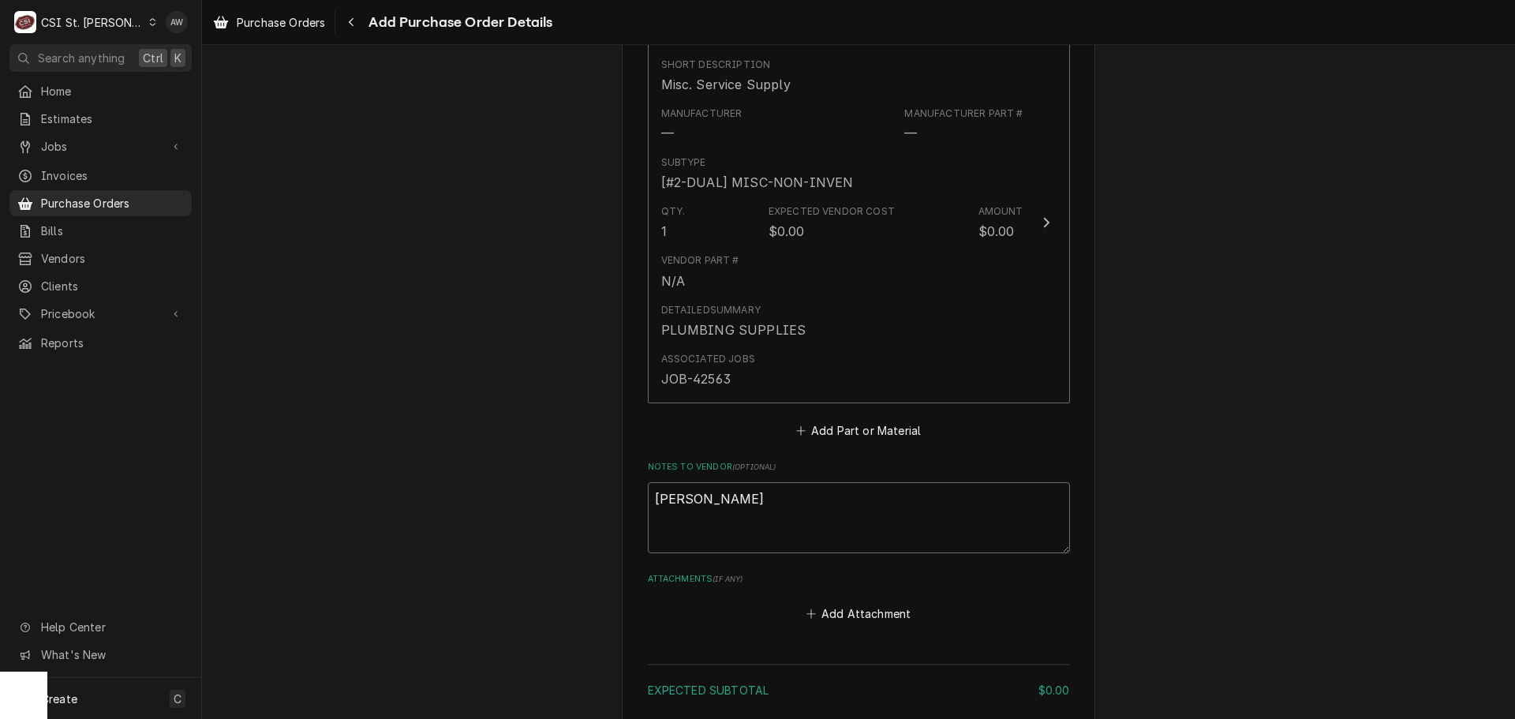
type textarea "RYAN POTTS"
type textarea "x"
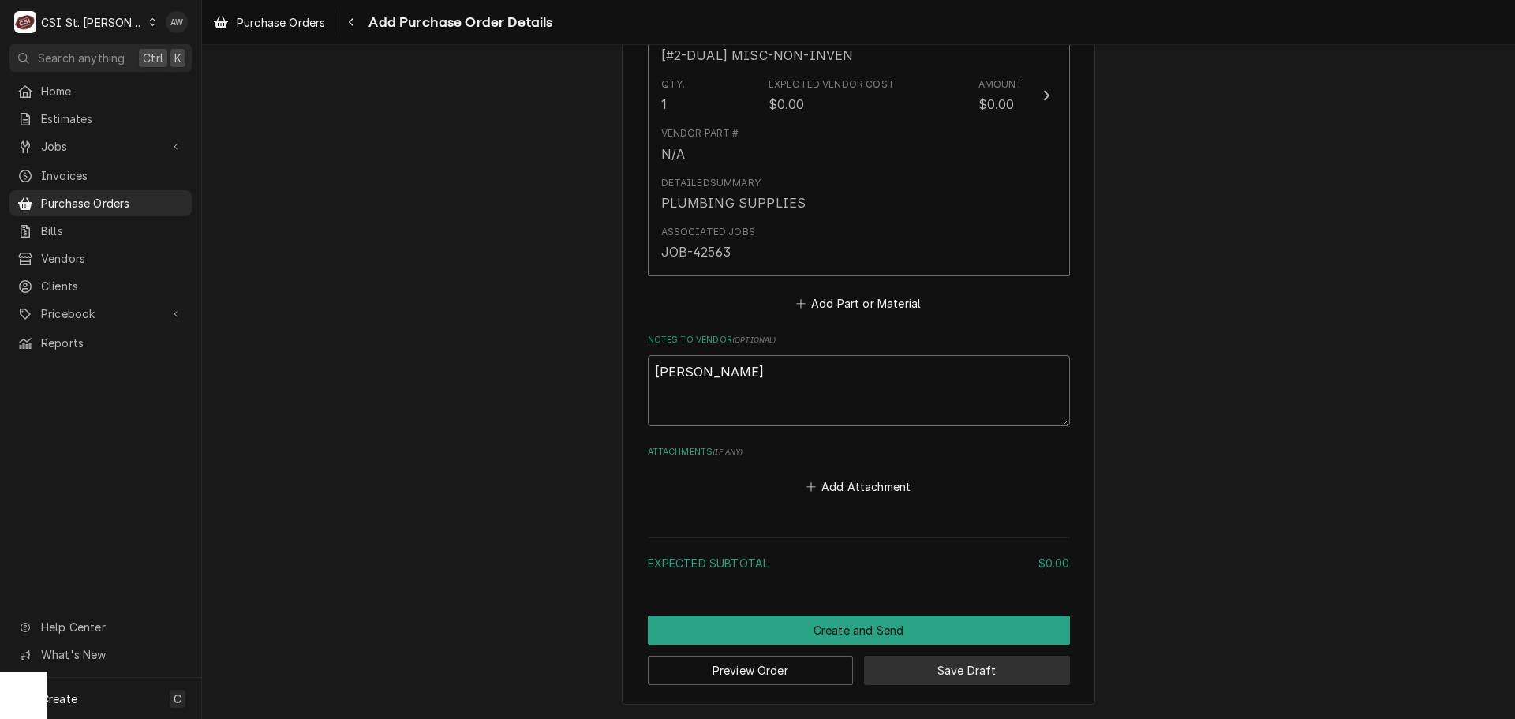
type textarea "RYAN POTTS"
click at [1022, 674] on button "Save Draft" at bounding box center [967, 670] width 206 height 29
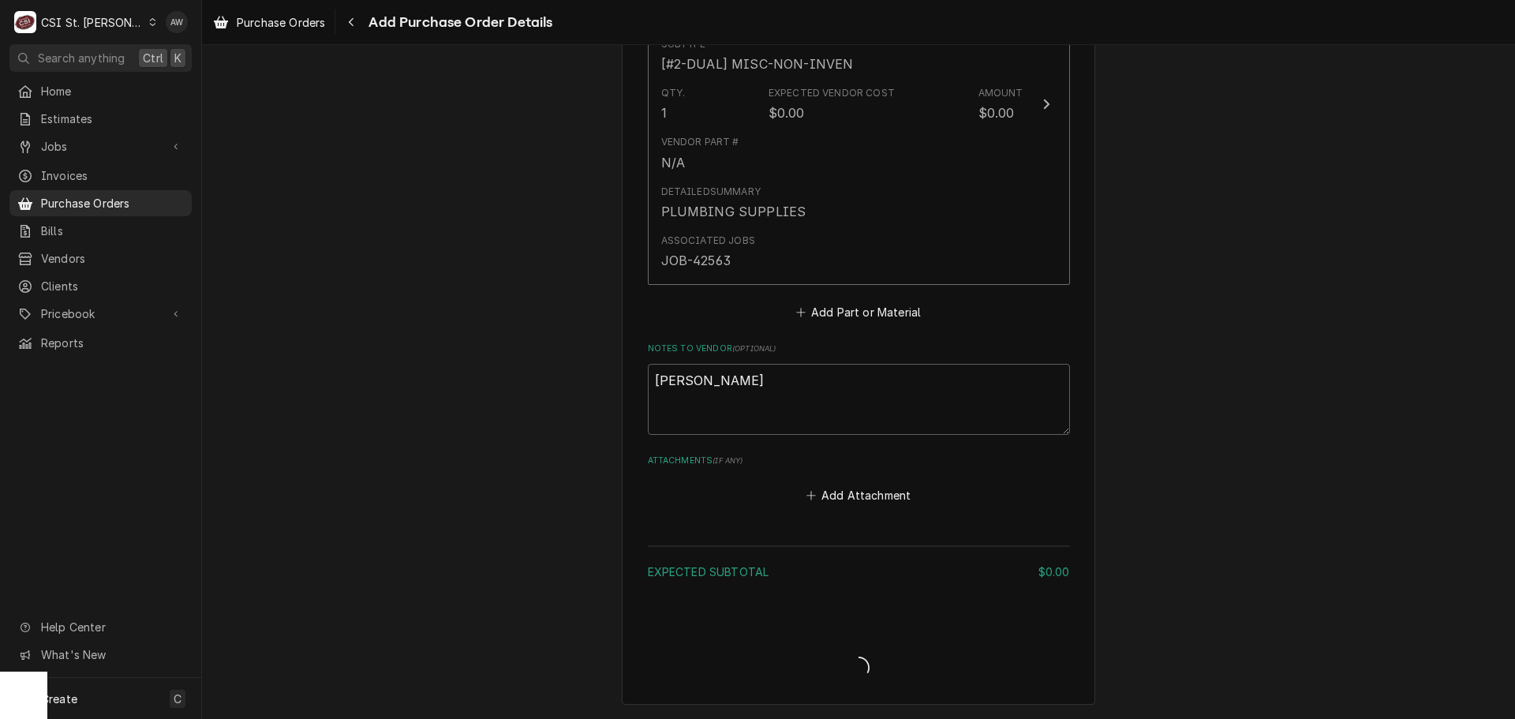
type textarea "x"
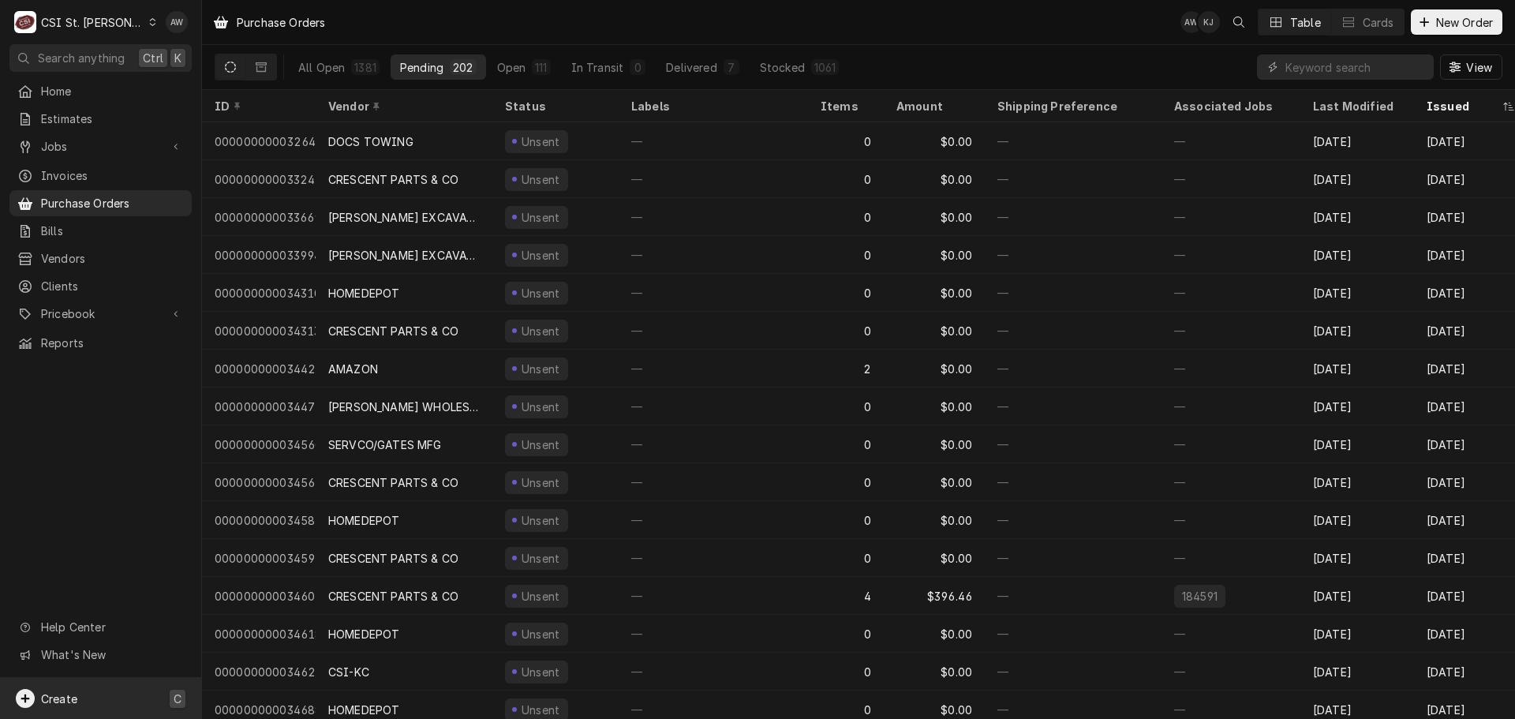
click at [178, 700] on span "C" at bounding box center [178, 698] width 8 height 17
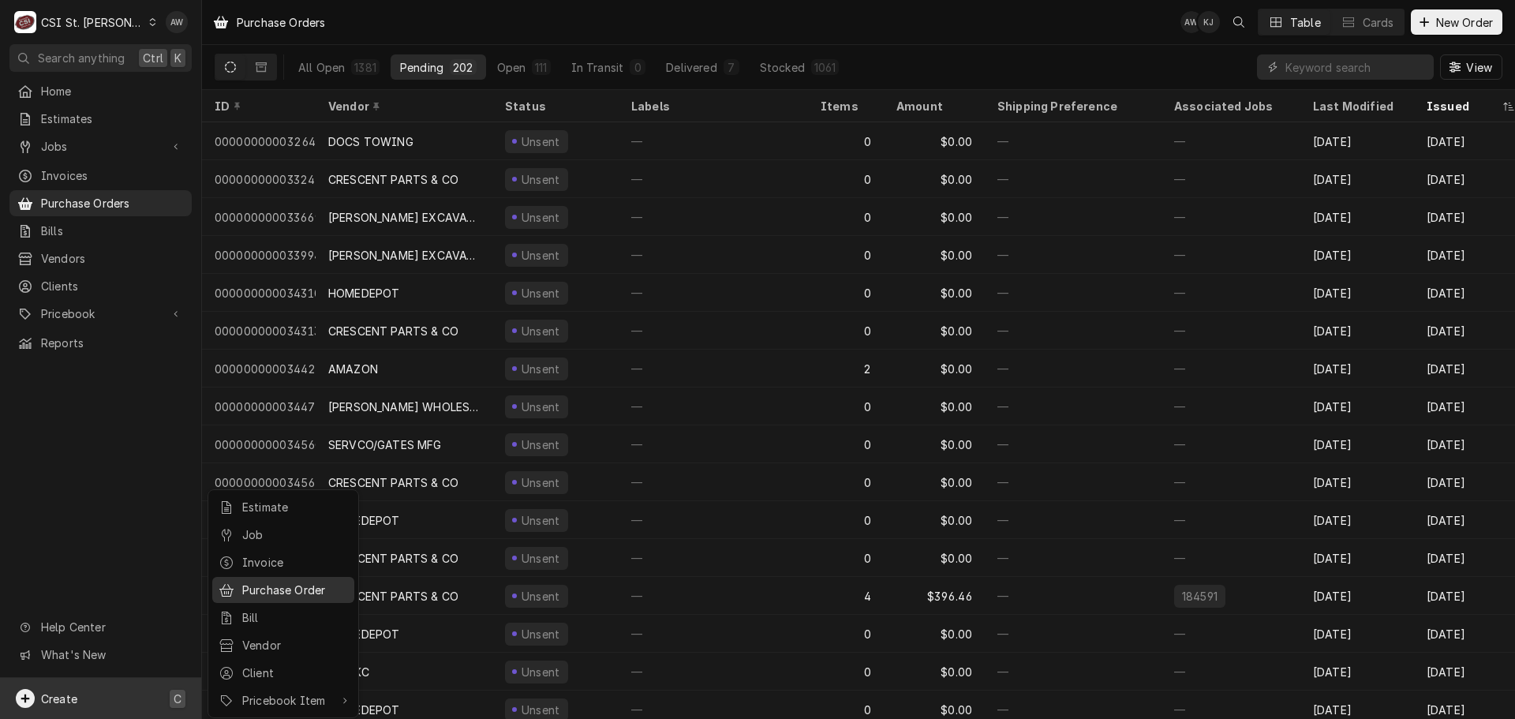
click at [289, 586] on div "Purchase Order" at bounding box center [295, 589] width 106 height 17
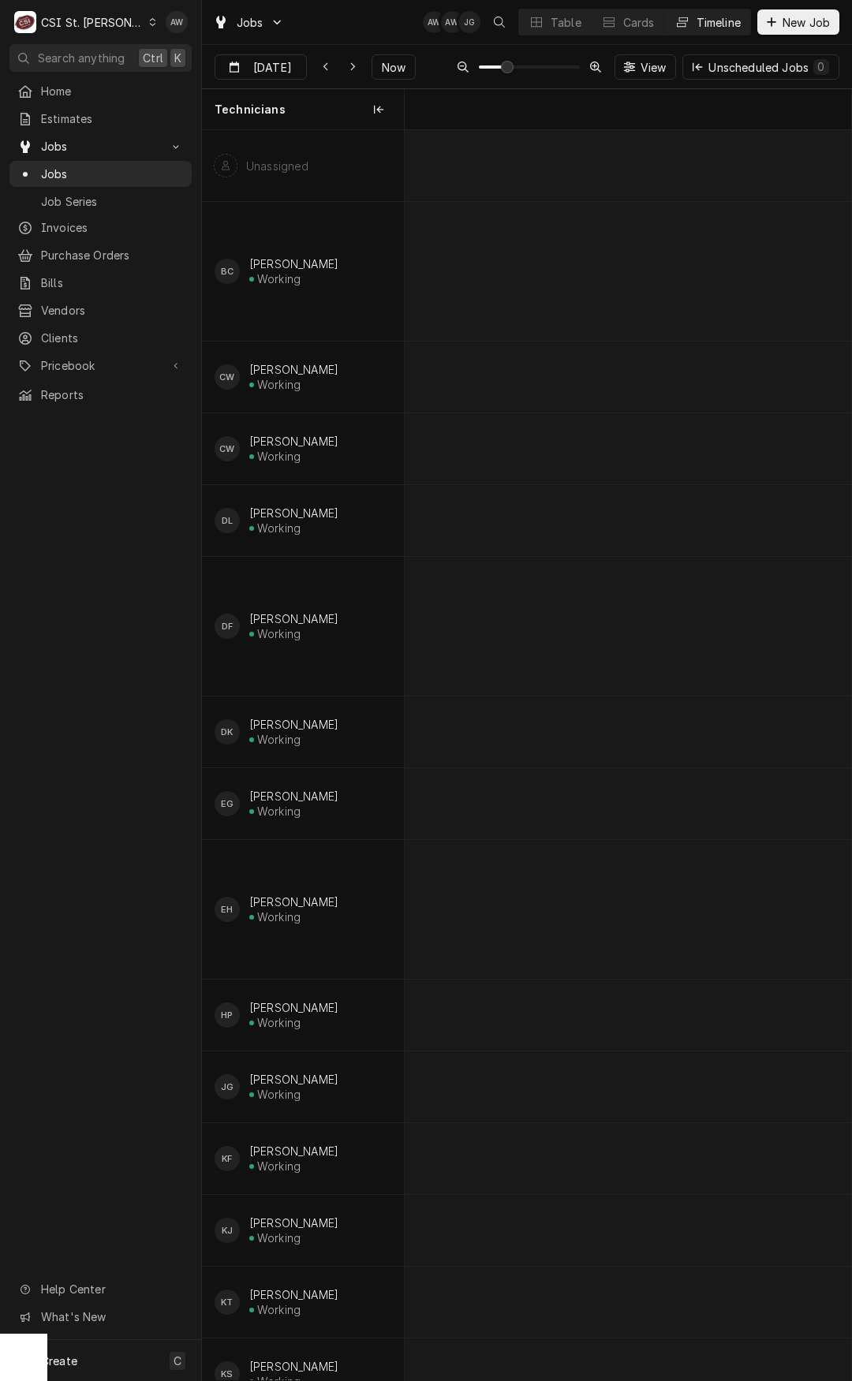
scroll to position [0, 7345]
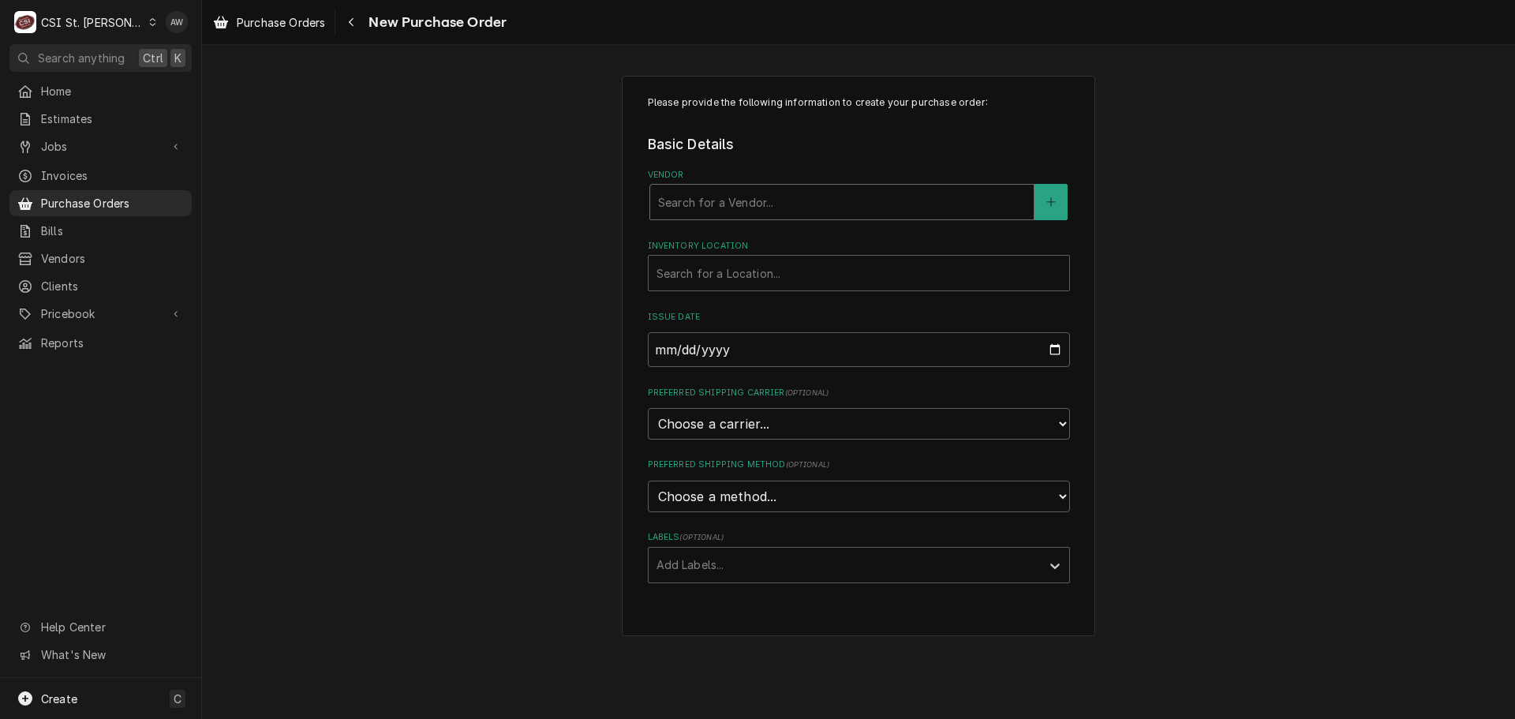
click at [872, 201] on div "Vendor" at bounding box center [842, 202] width 368 height 28
type input "crescent"
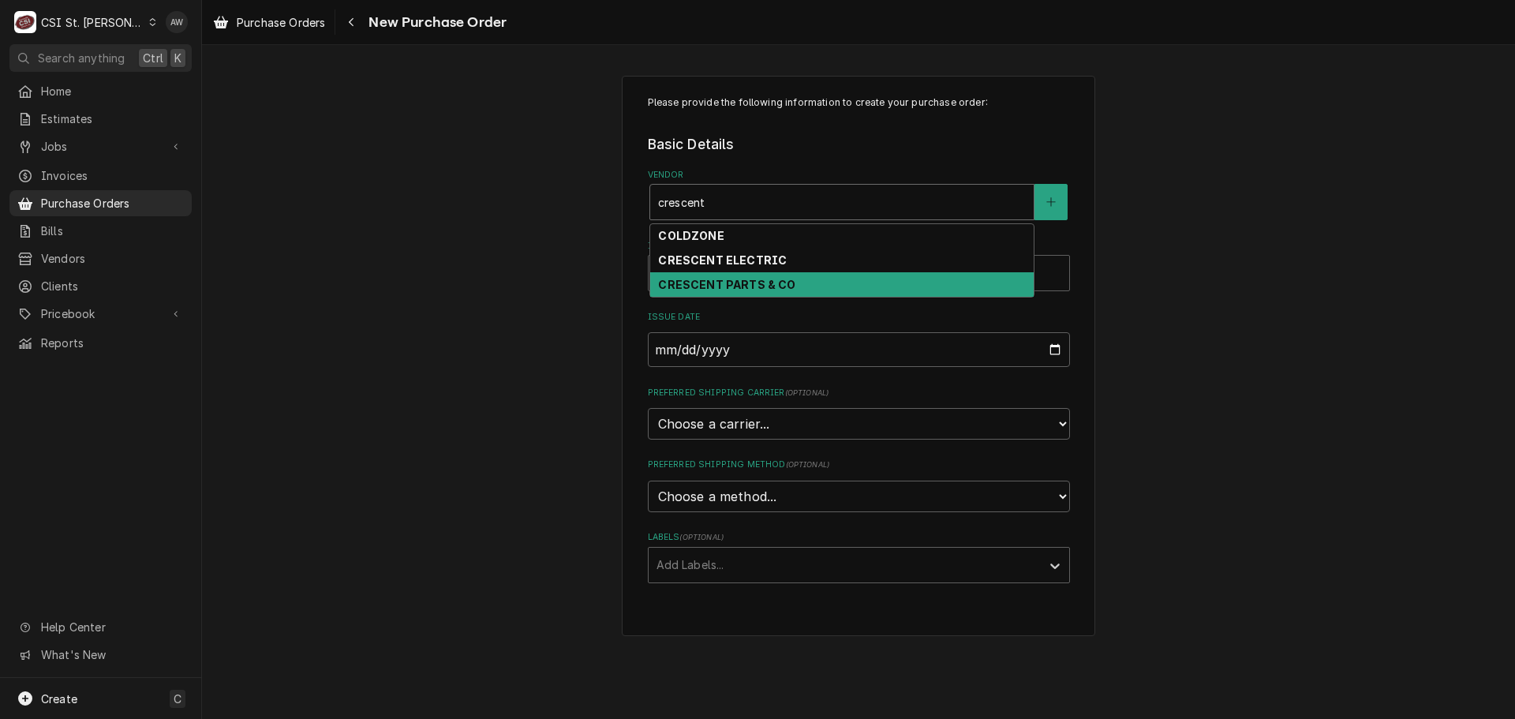
click at [816, 280] on div "CRESCENT PARTS & CO" at bounding box center [841, 284] width 383 height 24
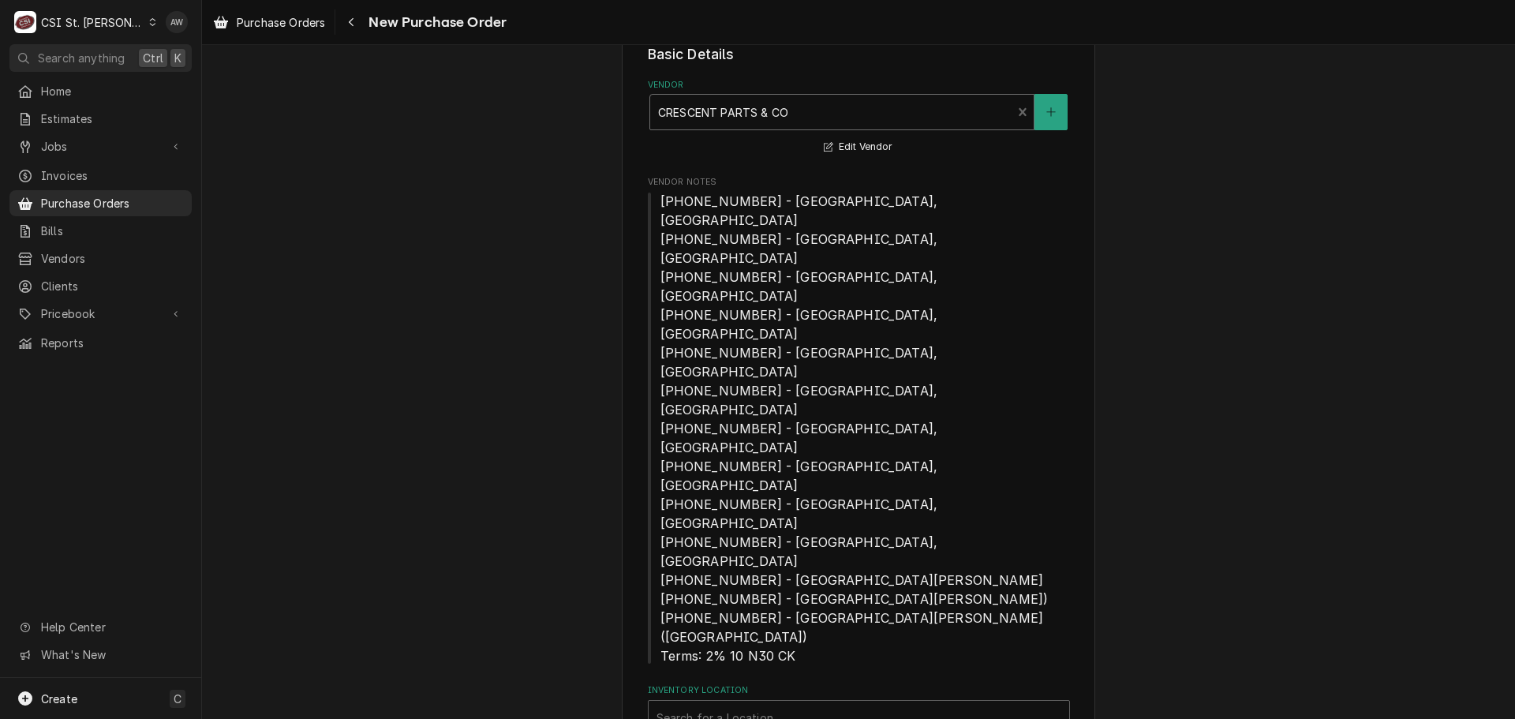
scroll to position [257, 0]
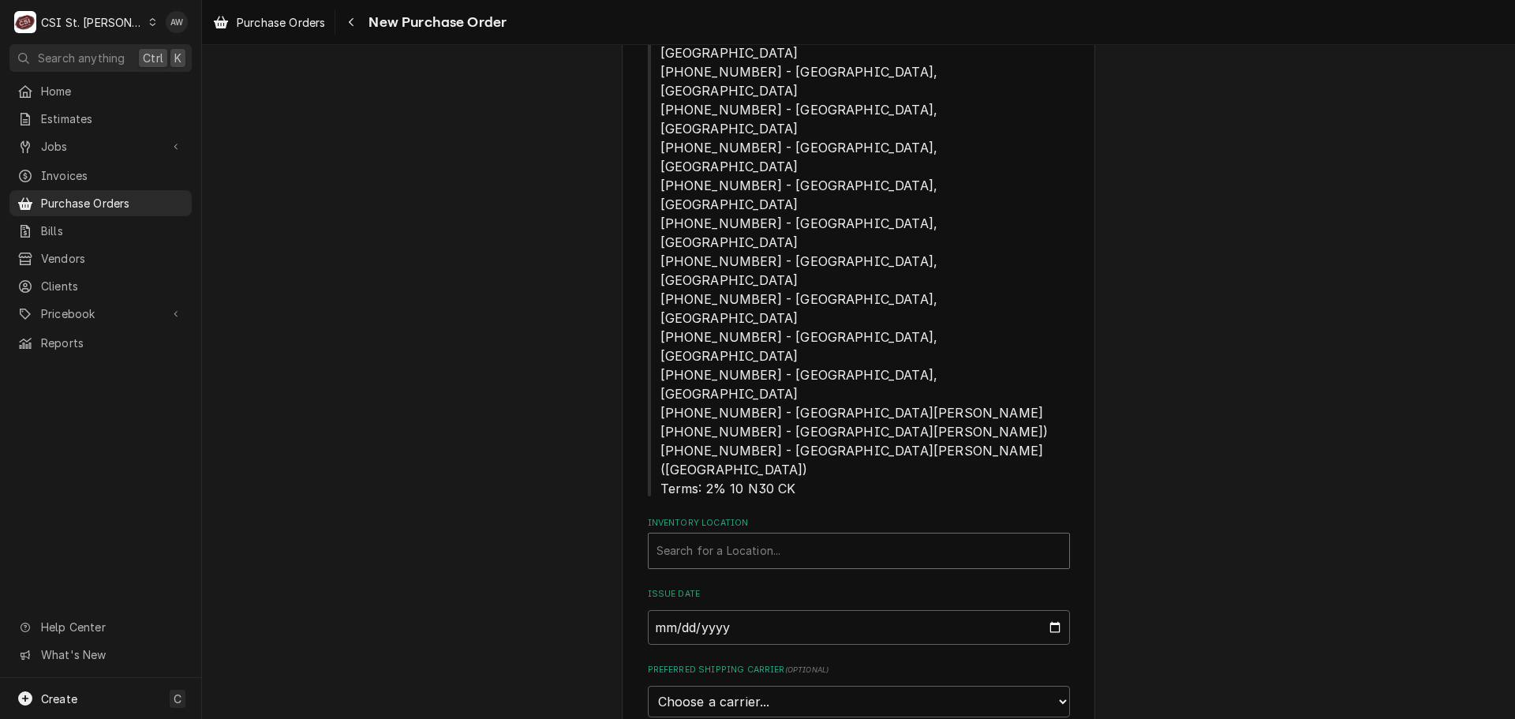
click at [771, 536] on div "Inventory Location" at bounding box center [858, 550] width 405 height 28
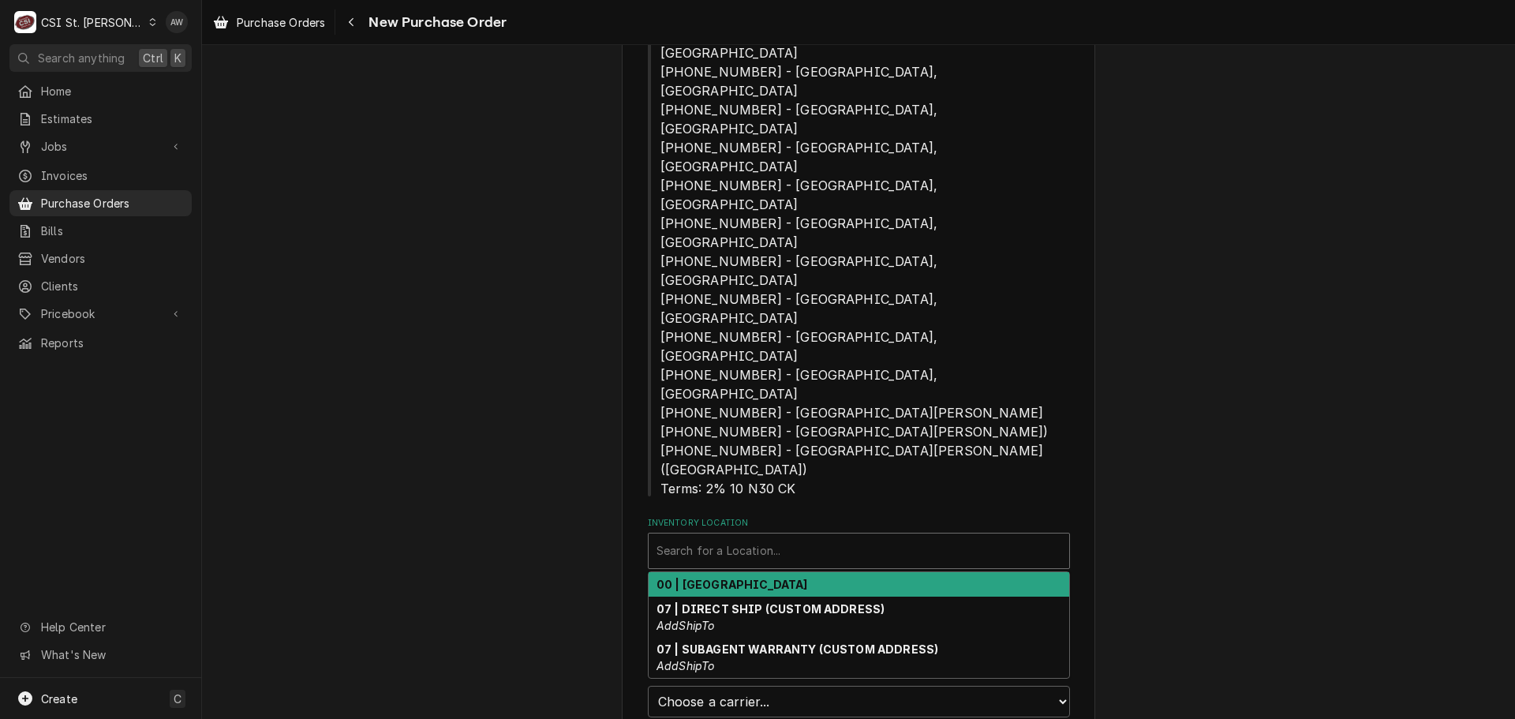
click at [776, 572] on div "00 | [GEOGRAPHIC_DATA]" at bounding box center [858, 584] width 420 height 24
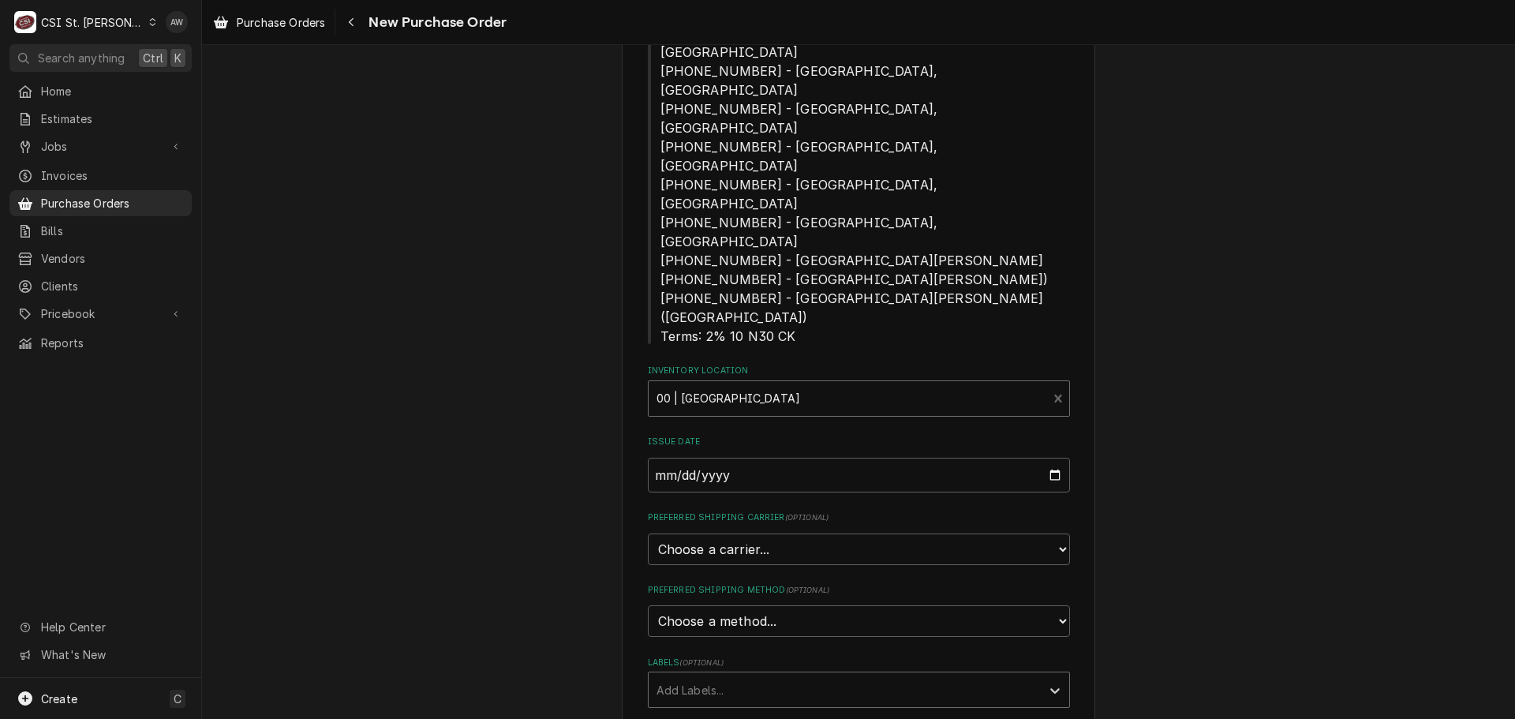
scroll to position [494, 0]
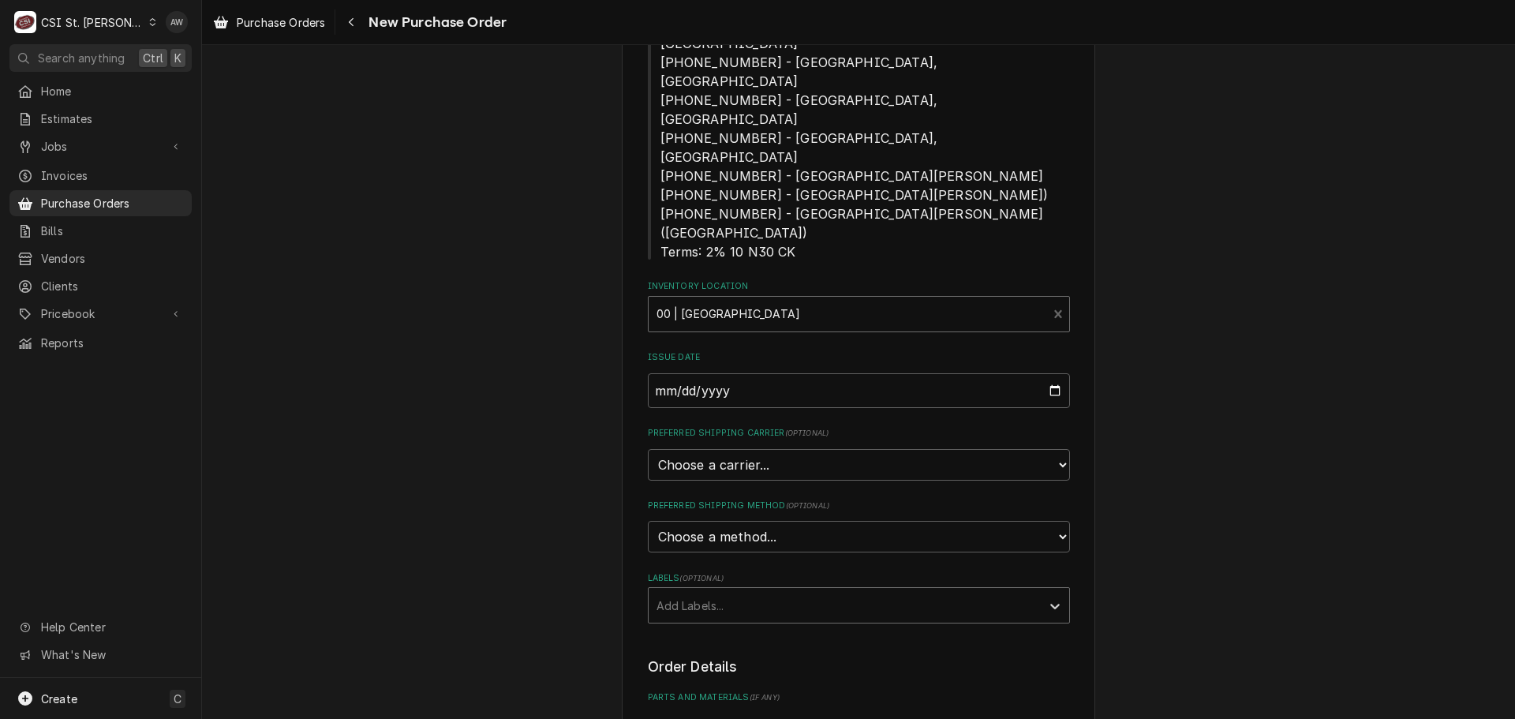
click at [700, 591] on div "Labels" at bounding box center [844, 605] width 376 height 28
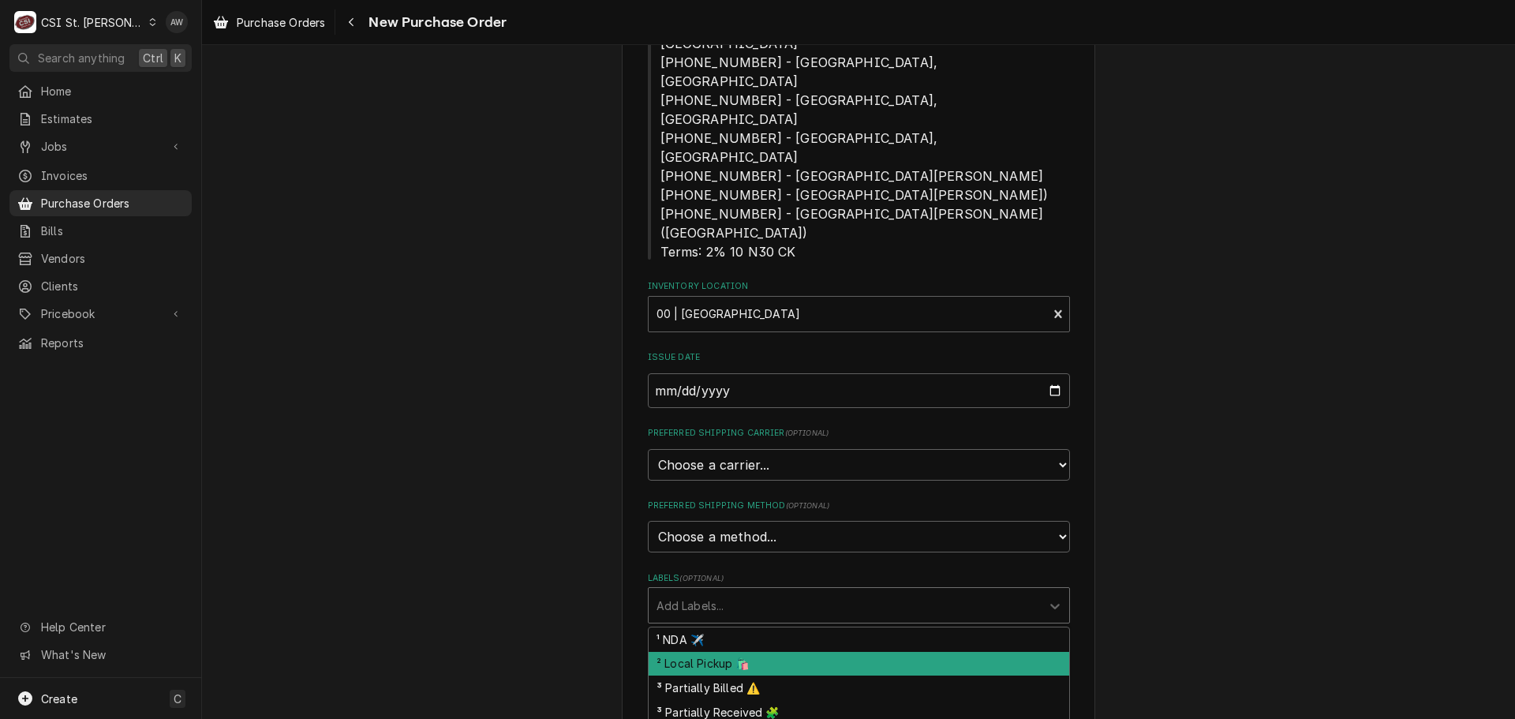
click at [742, 652] on div "² Local Pickup 🛍️" at bounding box center [858, 664] width 420 height 24
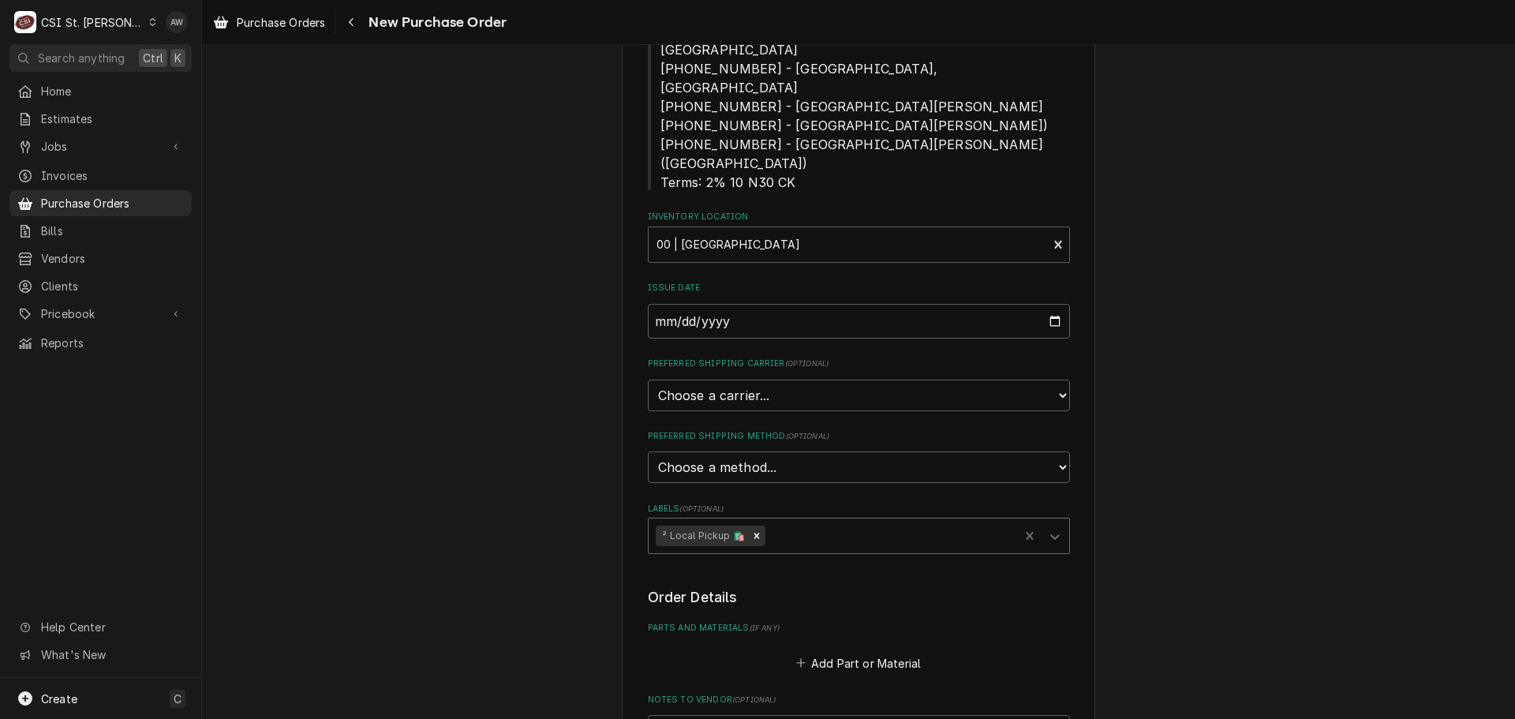
scroll to position [652, 0]
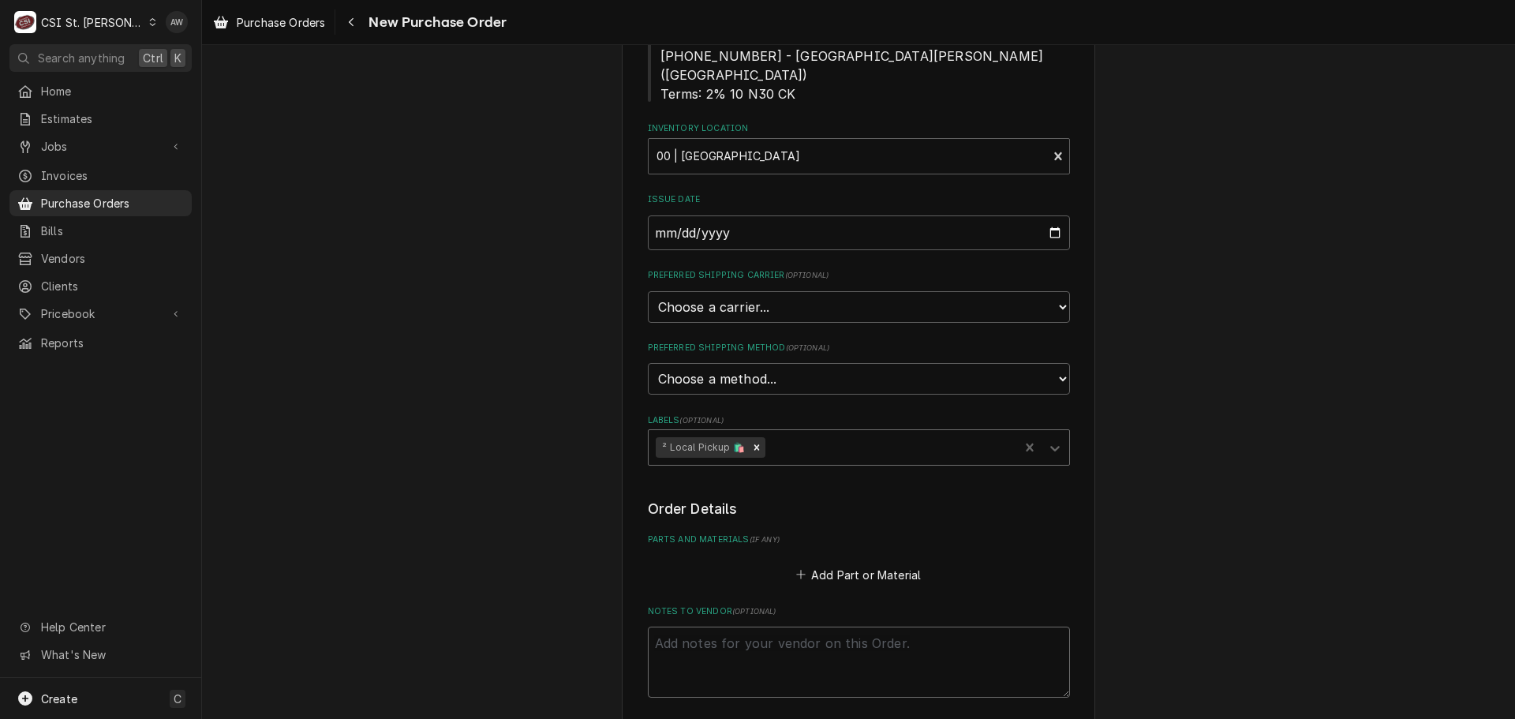
click at [745, 626] on textarea "Notes to Vendor ( optional )" at bounding box center [859, 661] width 422 height 71
type textarea "x"
type textarea "E"
type textarea "x"
type textarea "ER"
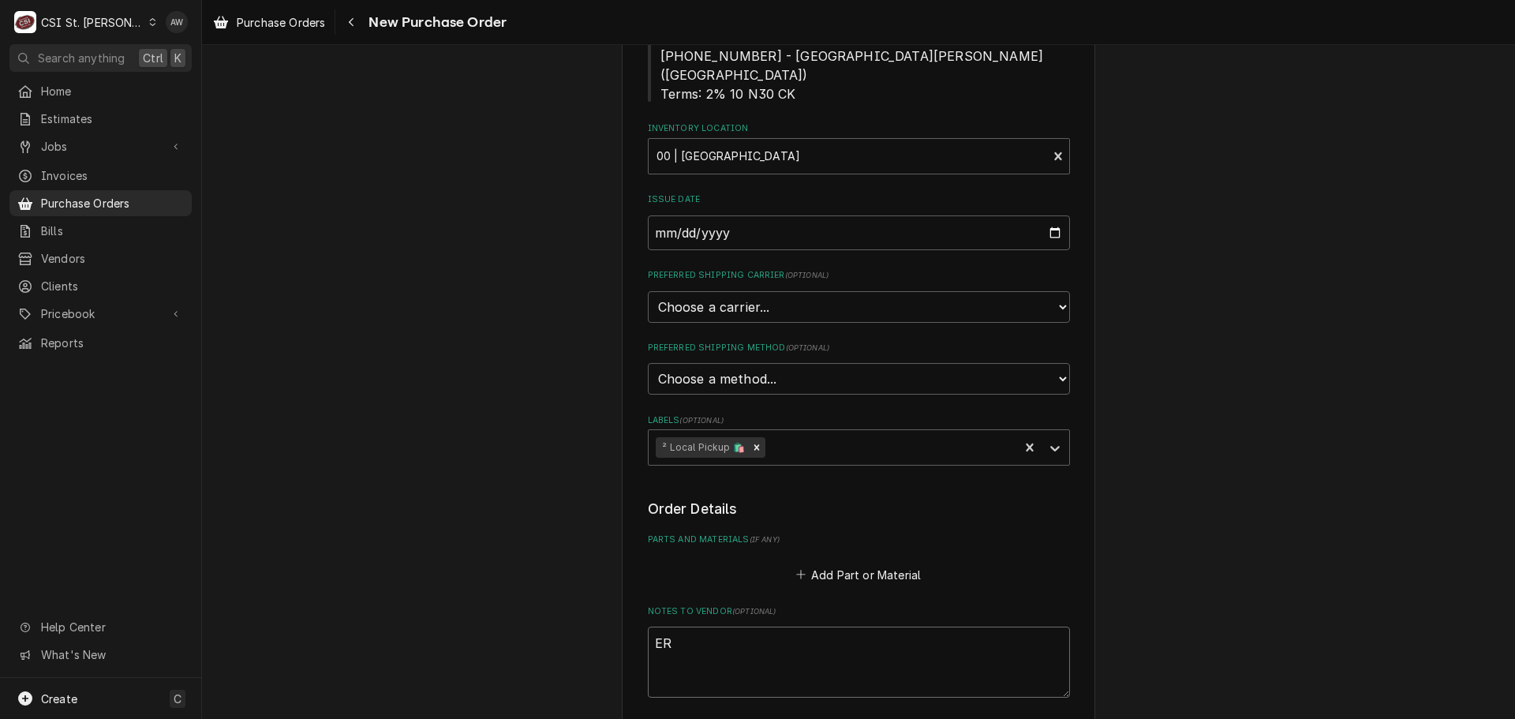
type textarea "x"
type textarea "ERI"
type textarea "x"
type textarea "ERIC"
type textarea "x"
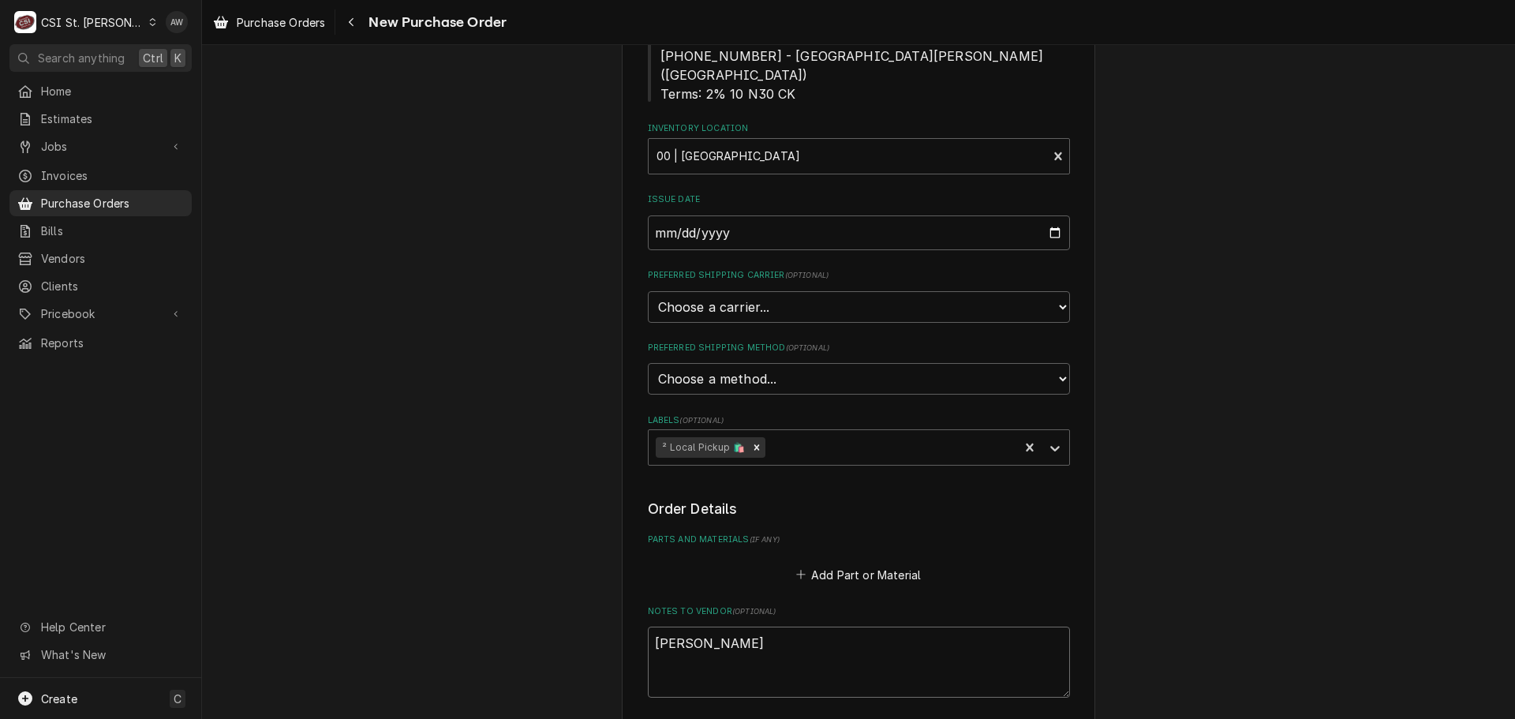
type textarea "ERIC"
type textarea "x"
type textarea "ERIC G"
type textarea "x"
type textarea "ERIC GU"
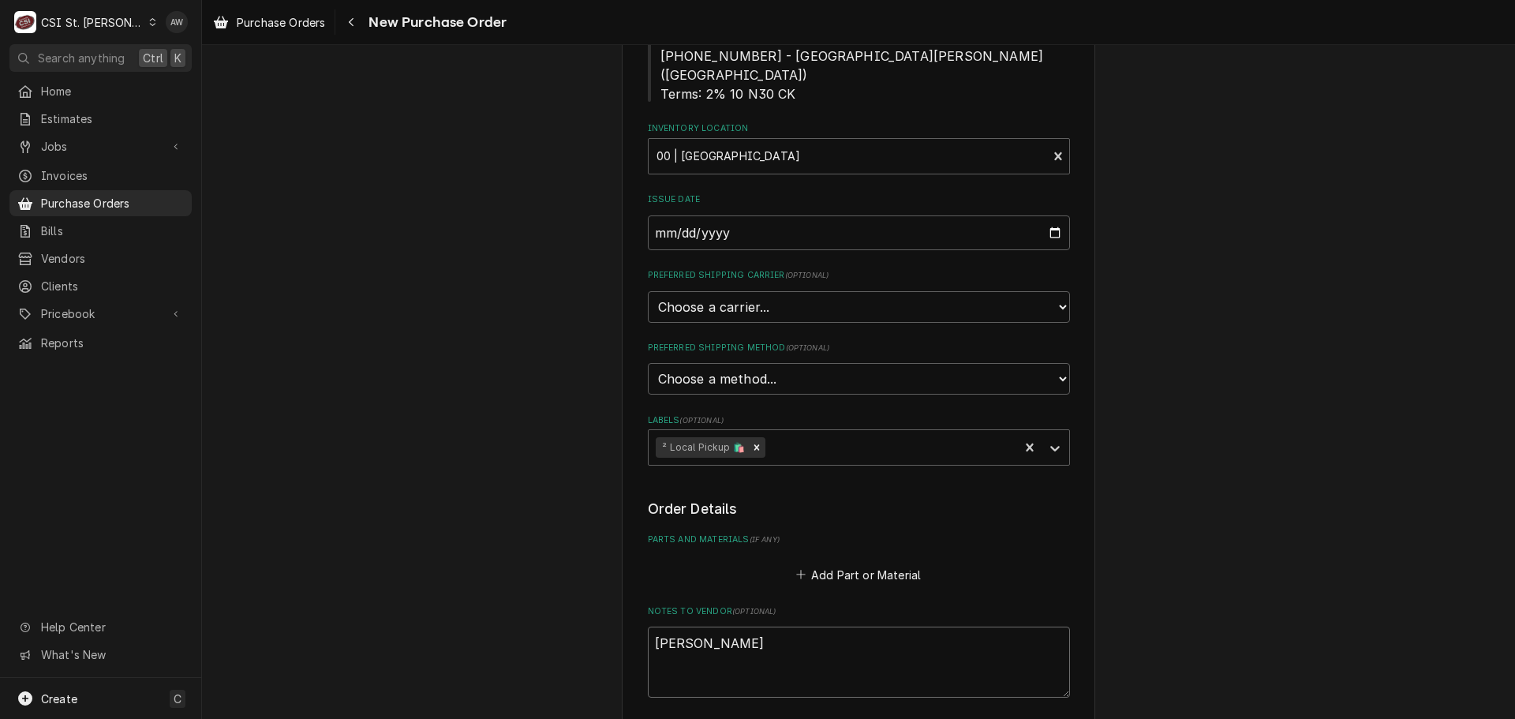
type textarea "x"
type textarea "ERIC GUA"
type textarea "x"
type textarea "ERIC GUAR"
type textarea "x"
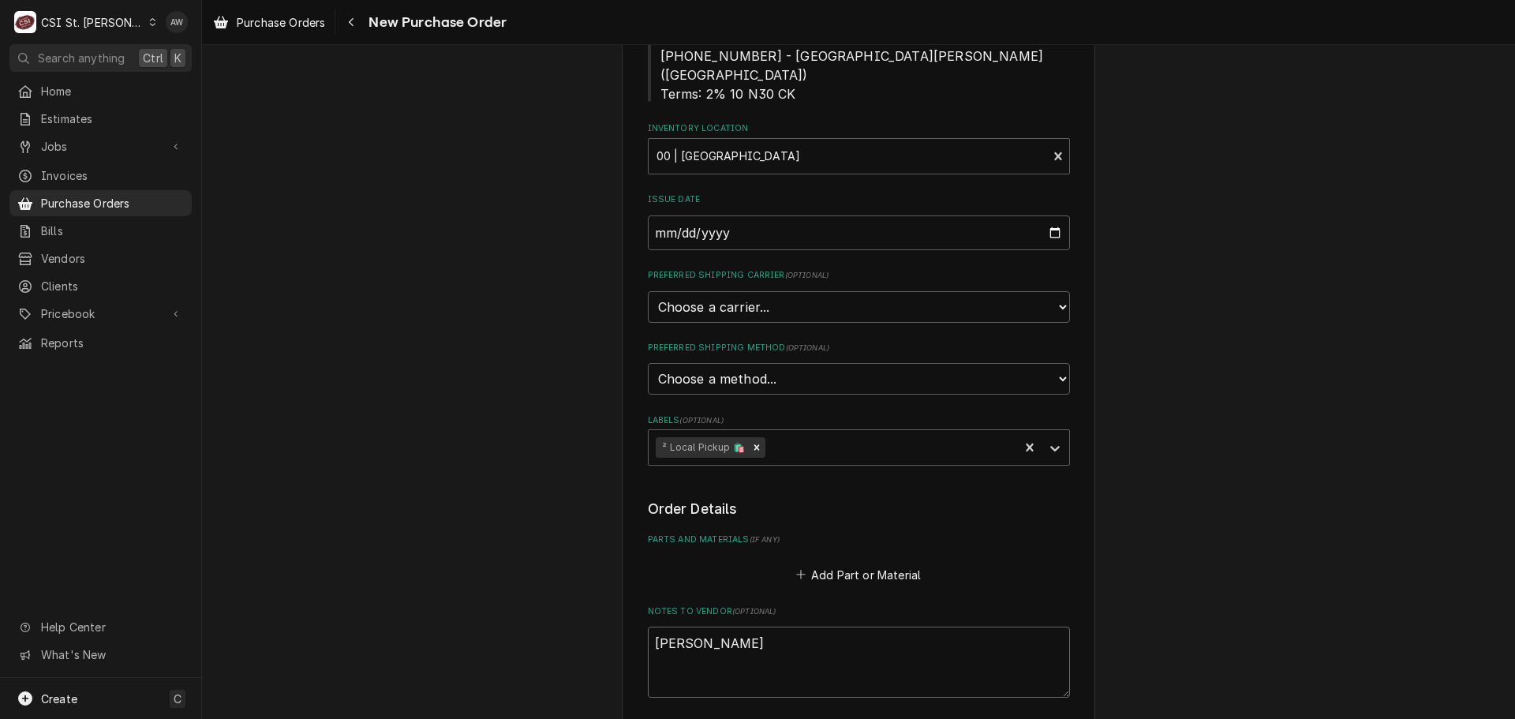
type textarea "ERIC GUARD"
type textarea "x"
type textarea "ERIC GUARD"
type textarea "x"
type textarea "ERIC GUARD T"
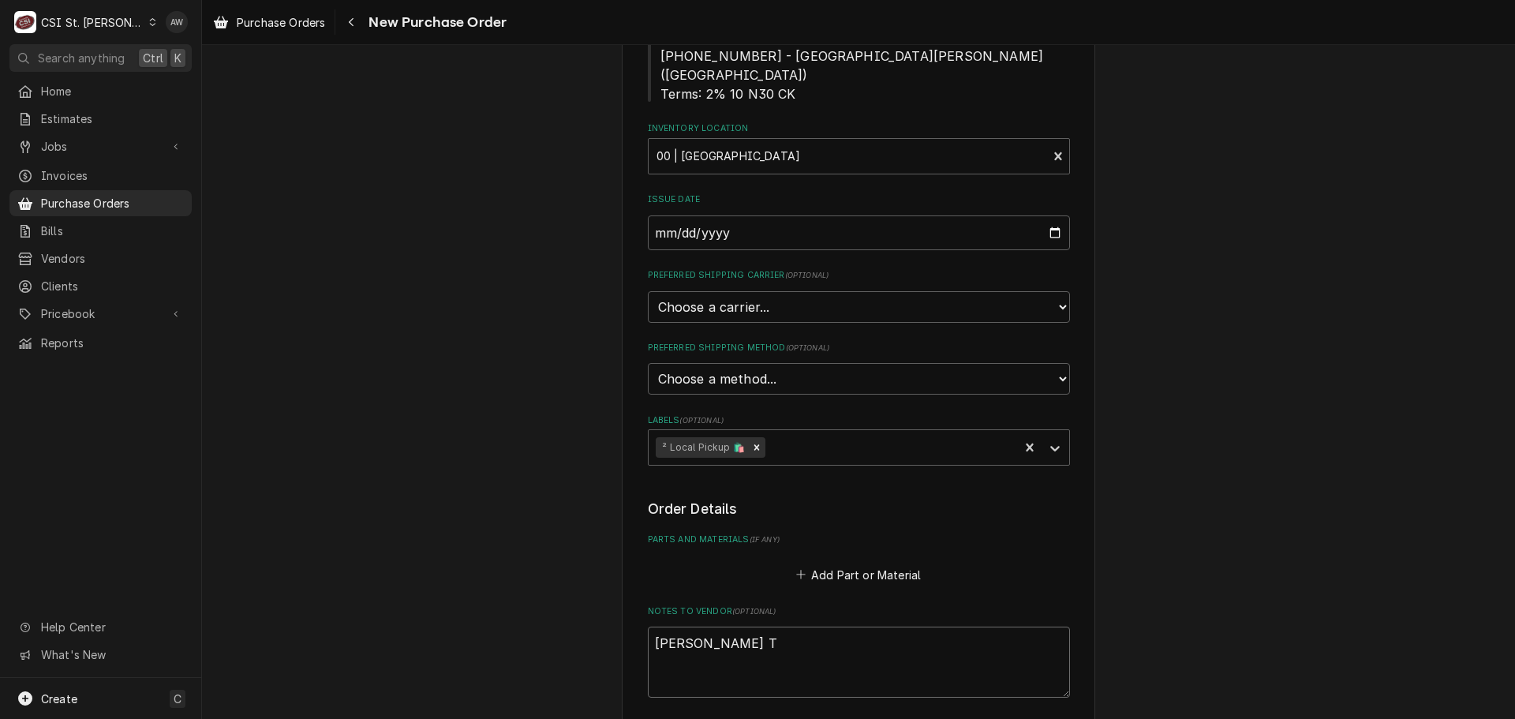
type textarea "x"
type textarea "ERIC GUARD TR"
type textarea "x"
type textarea "ERIC GUARD TRU"
type textarea "x"
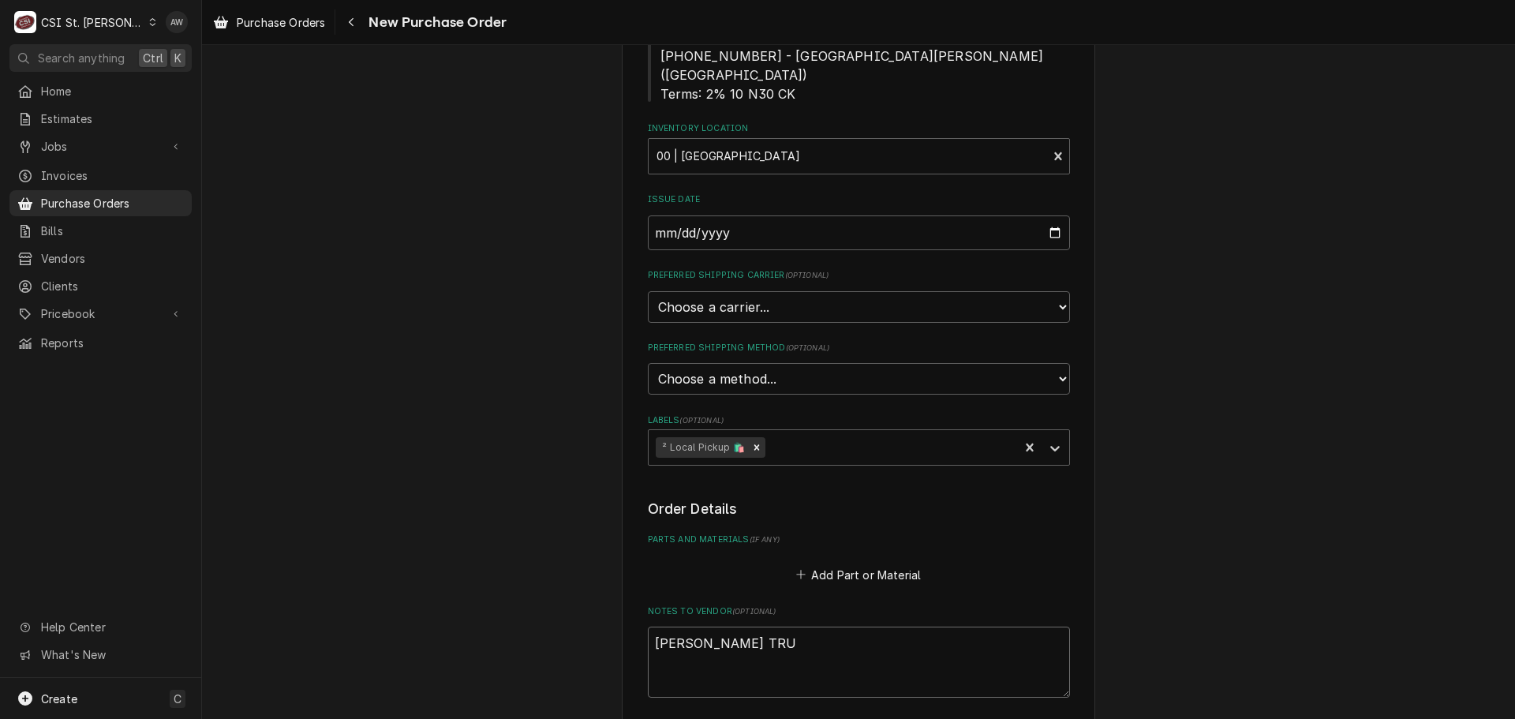
type textarea "ERIC GUARD TRUC"
type textarea "x"
type textarea "ERIC GUARD TRUCK"
type textarea "x"
type textarea "ERIC GUARD TRUCK"
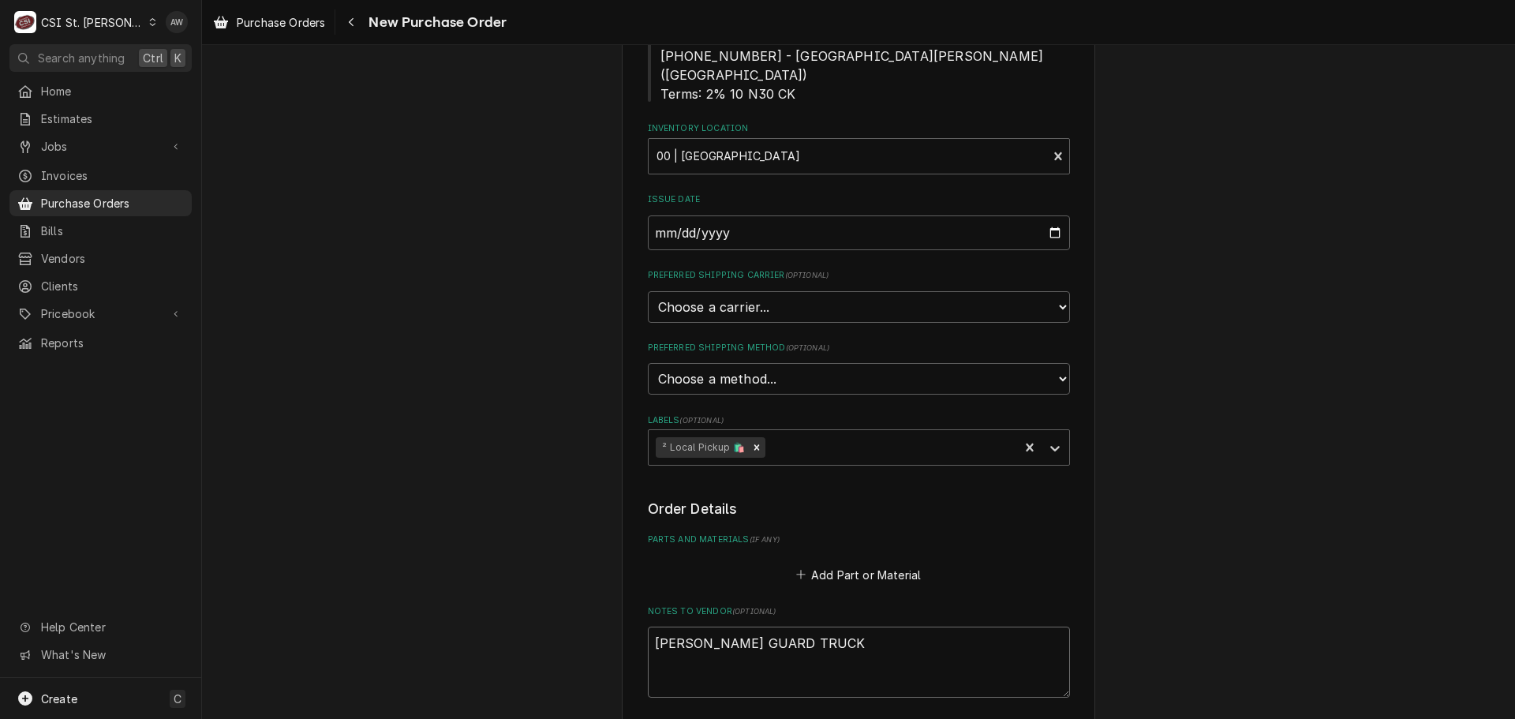
type textarea "x"
type textarea "ERIC GUARD TRUCK S"
type textarea "x"
type textarea "ERIC GUARD TRUCK ST"
type textarea "x"
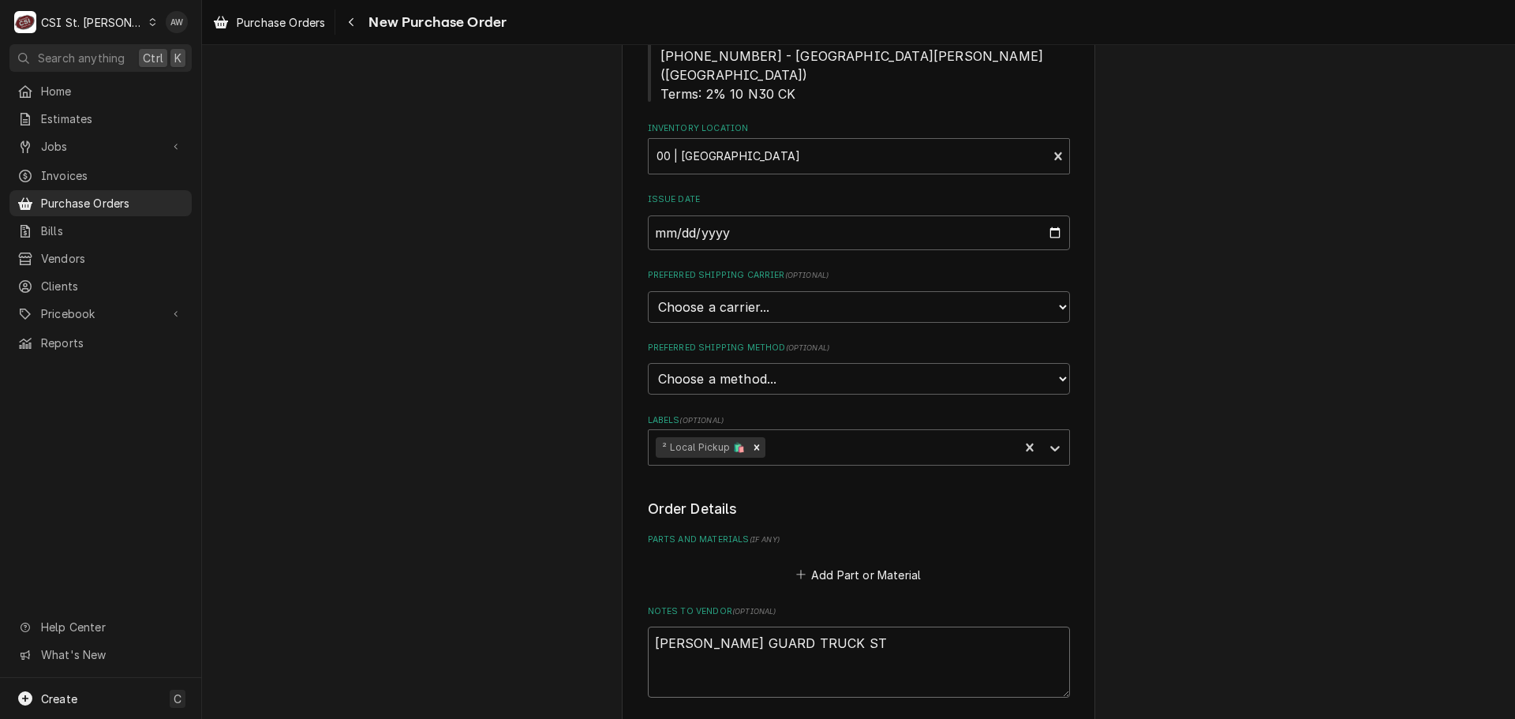
type textarea "ERIC GUARD TRUCK STO"
type textarea "x"
type textarea "ERIC GUARD TRUCK STOC"
type textarea "x"
type textarea "ERIC GUARD TRUCK STOCK"
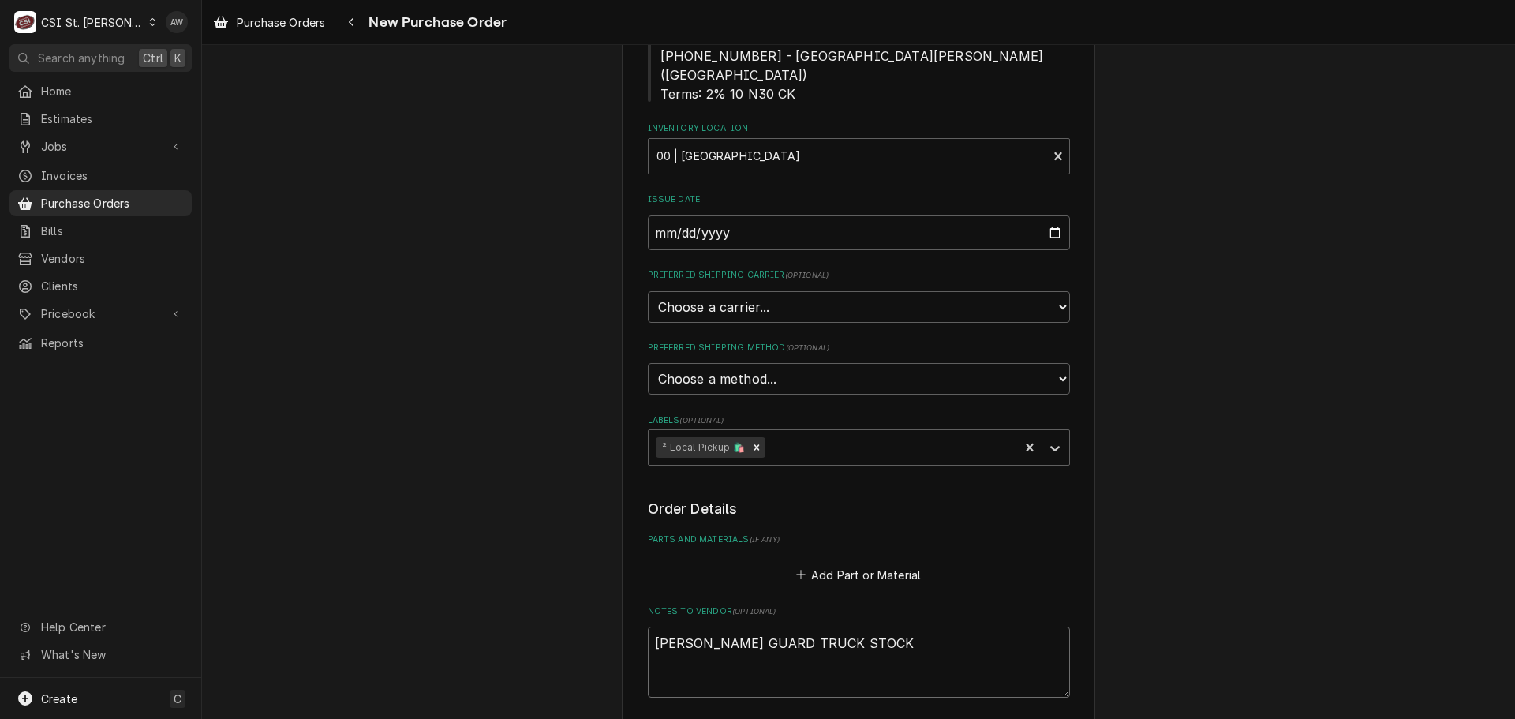
type textarea "x"
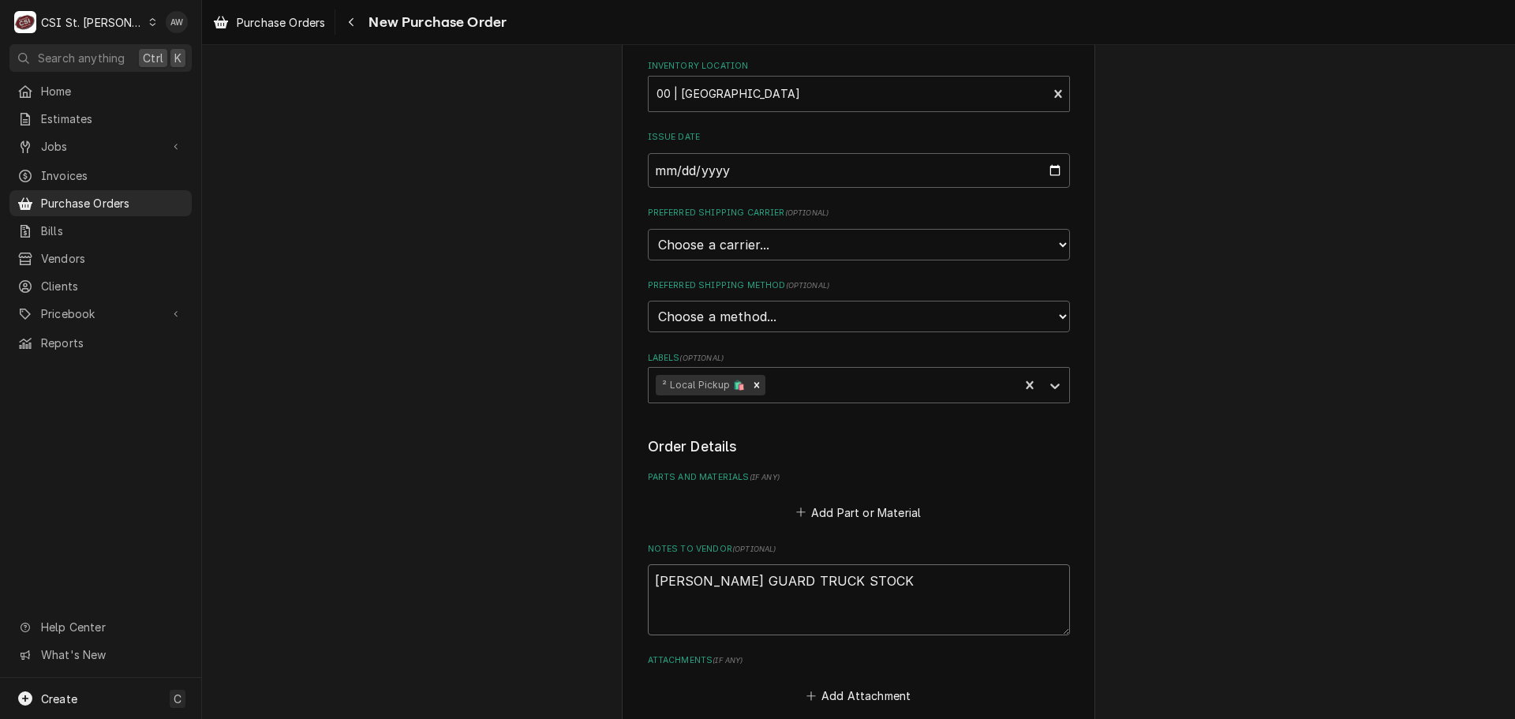
type textarea "ERIC GUARD TRUCK STOCK"
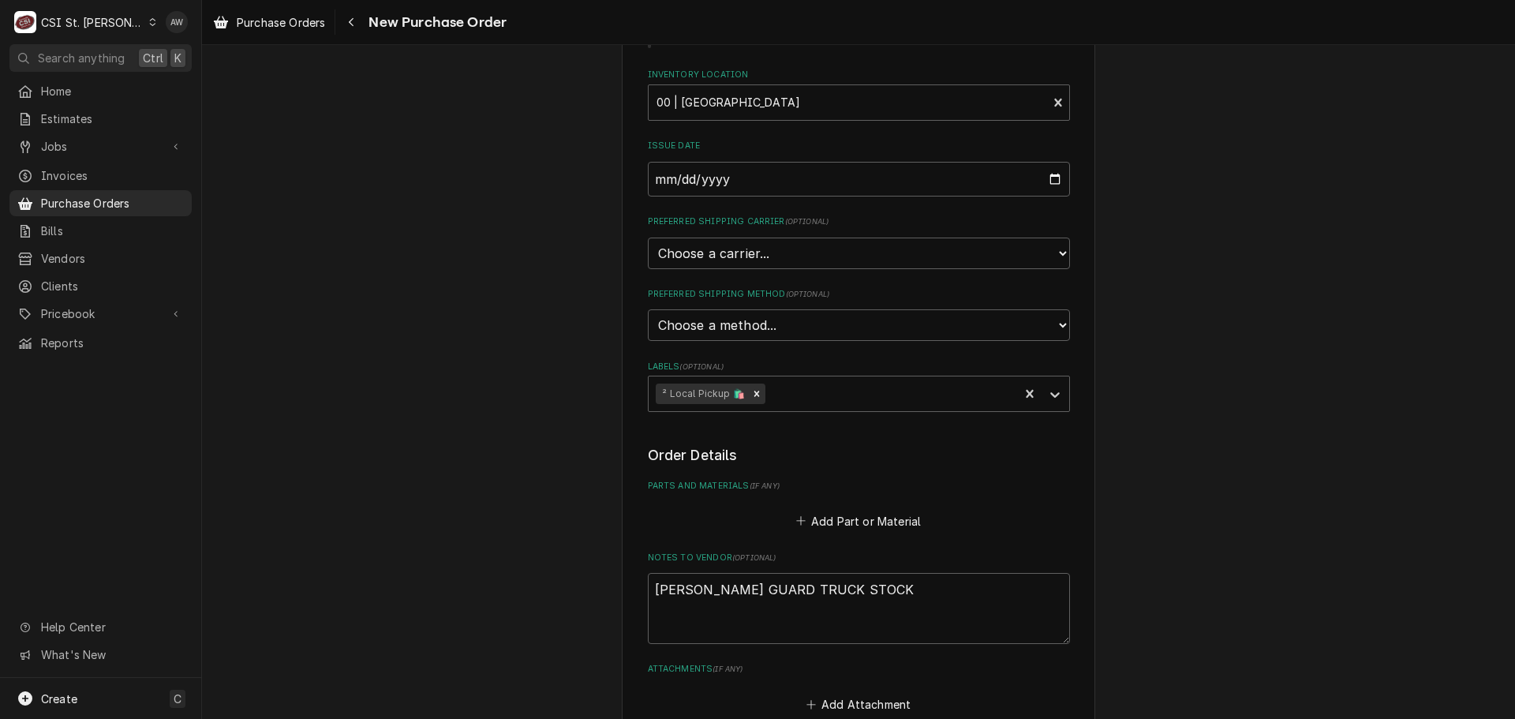
type textarea "x"
